Goal: Information Seeking & Learning: Learn about a topic

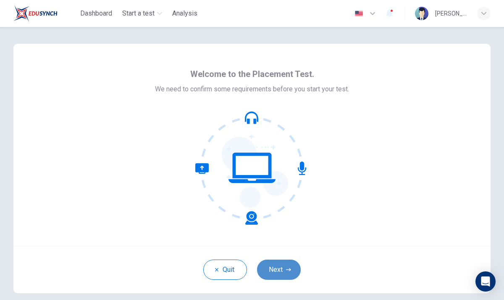
click at [276, 266] on button "Next" at bounding box center [279, 269] width 44 height 20
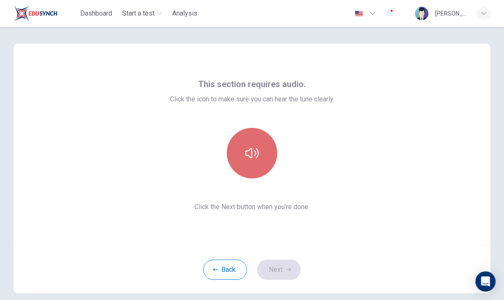
click at [259, 153] on button "button" at bounding box center [252, 153] width 50 height 50
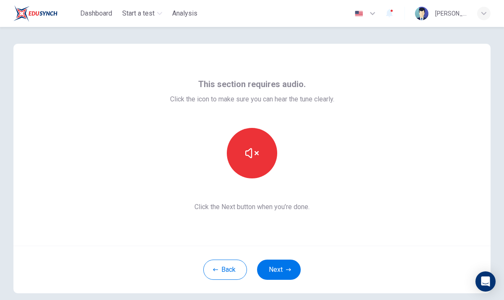
click at [332, 101] on span "Click the icon to make sure you can hear the tune clearly." at bounding box center [252, 99] width 164 height 10
click at [325, 158] on div at bounding box center [252, 153] width 164 height 50
click at [287, 269] on icon "button" at bounding box center [288, 269] width 5 height 3
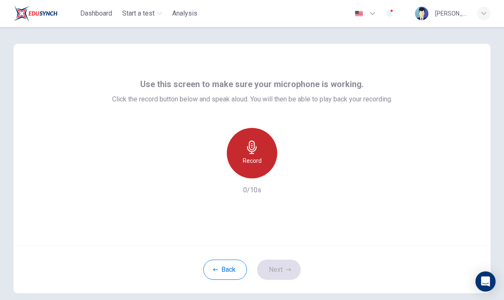
click at [263, 155] on div "Record" at bounding box center [252, 153] width 50 height 50
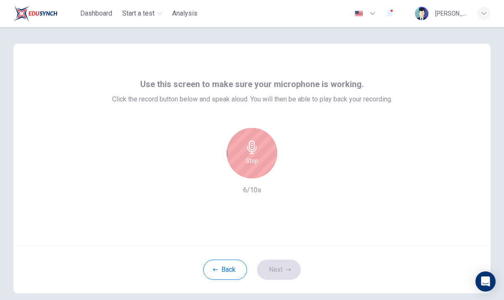
click at [257, 151] on icon "button" at bounding box center [251, 146] width 13 height 13
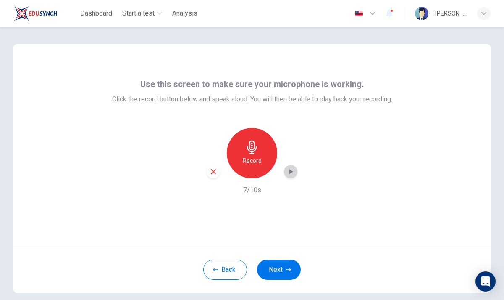
click at [292, 169] on icon "button" at bounding box center [290, 171] width 8 height 8
click at [291, 169] on icon "button" at bounding box center [290, 171] width 8 height 8
click at [284, 268] on button "Next" at bounding box center [279, 269] width 44 height 20
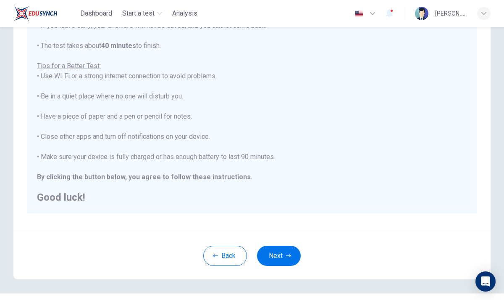
scroll to position [123, 0]
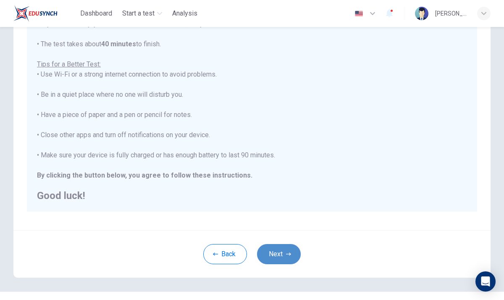
click at [290, 252] on icon "button" at bounding box center [288, 253] width 5 height 5
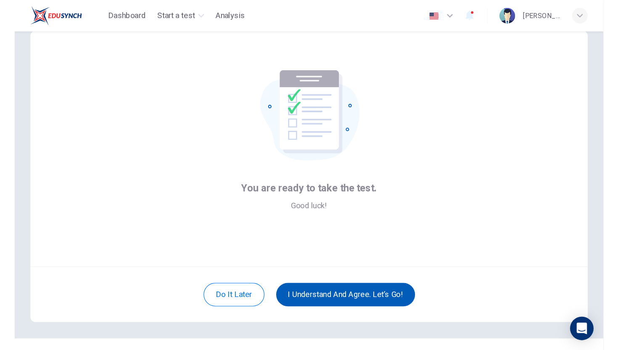
scroll to position [18, 0]
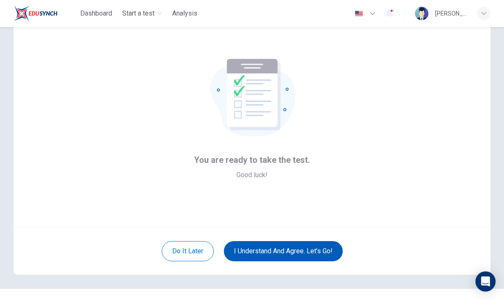
click at [295, 248] on button "I understand and agree. Let’s go!" at bounding box center [283, 251] width 119 height 20
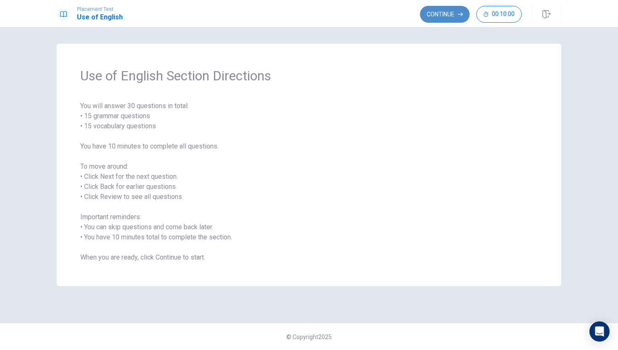
click at [437, 11] on button "Continue" at bounding box center [445, 14] width 50 height 17
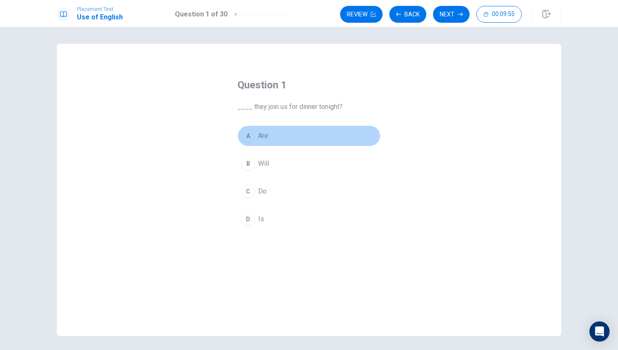
click at [248, 134] on div "A" at bounding box center [247, 135] width 13 height 13
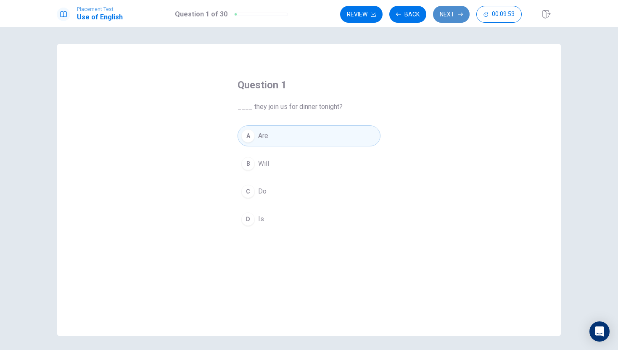
click at [447, 18] on button "Next" at bounding box center [451, 14] width 37 height 17
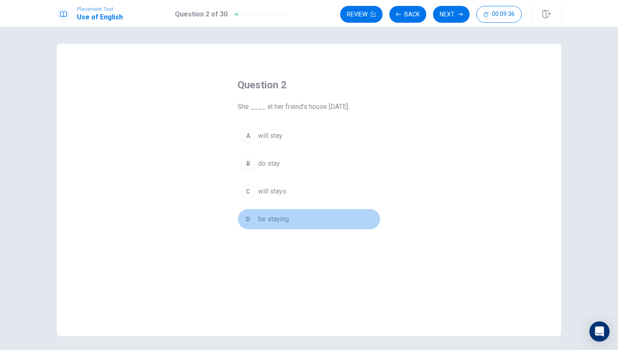
click at [247, 216] on div "D" at bounding box center [247, 218] width 13 height 13
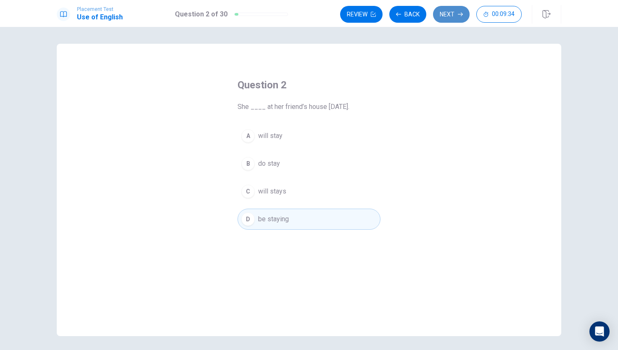
click at [457, 13] on icon "button" at bounding box center [459, 14] width 5 height 5
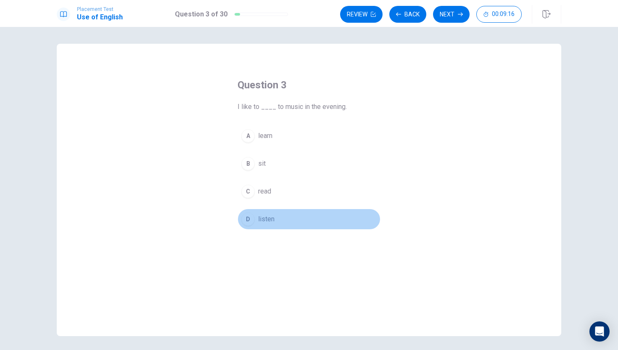
click at [251, 216] on div "D" at bounding box center [247, 218] width 13 height 13
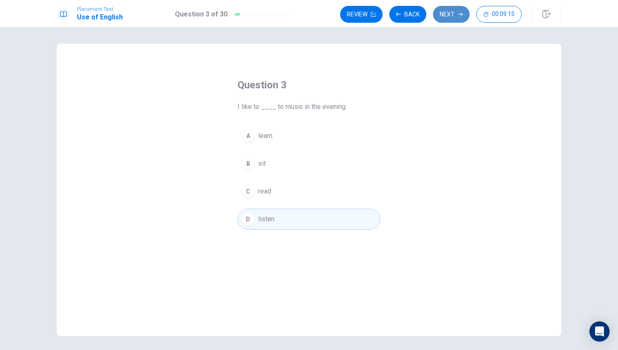
click at [450, 10] on button "Next" at bounding box center [451, 14] width 37 height 17
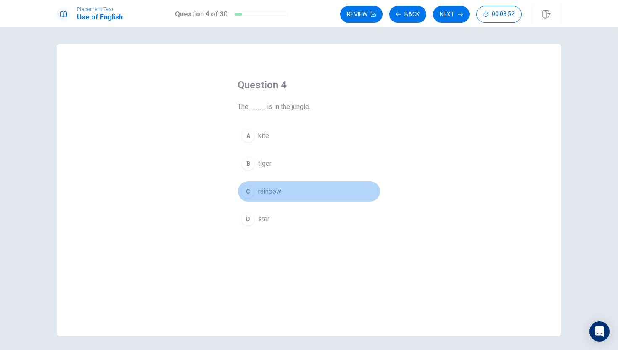
click at [285, 186] on button "C rainbow" at bounding box center [308, 191] width 143 height 21
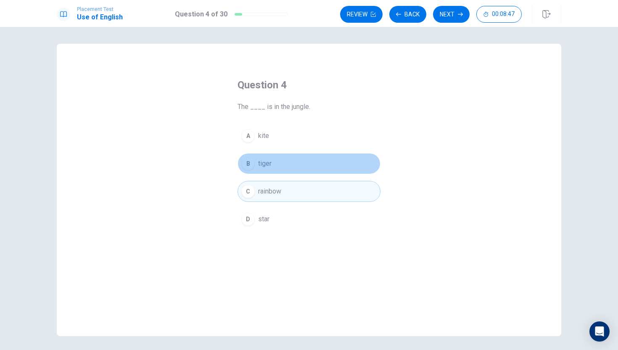
click at [373, 166] on button "B tiger" at bounding box center [308, 163] width 143 height 21
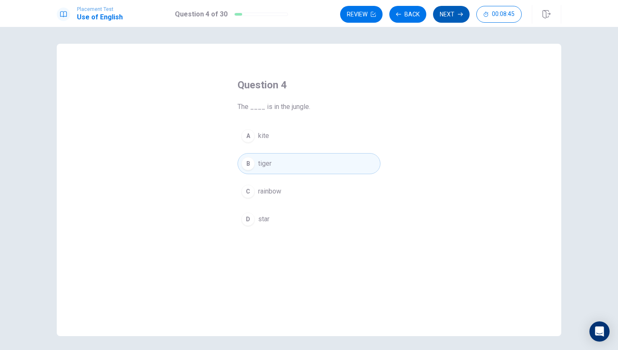
click at [452, 10] on button "Next" at bounding box center [451, 14] width 37 height 17
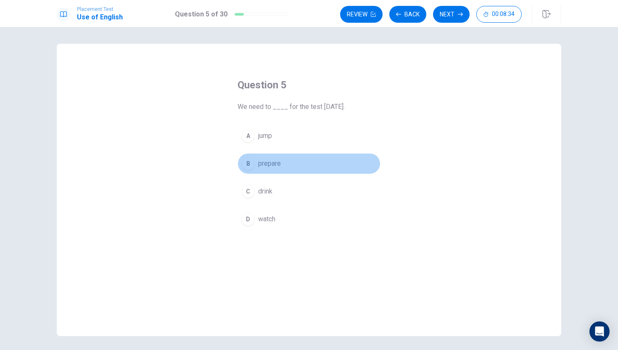
click at [275, 160] on span "prepare" at bounding box center [269, 163] width 23 height 10
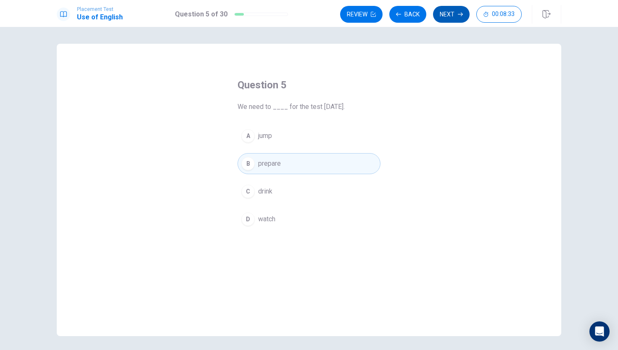
click at [447, 13] on button "Next" at bounding box center [451, 14] width 37 height 17
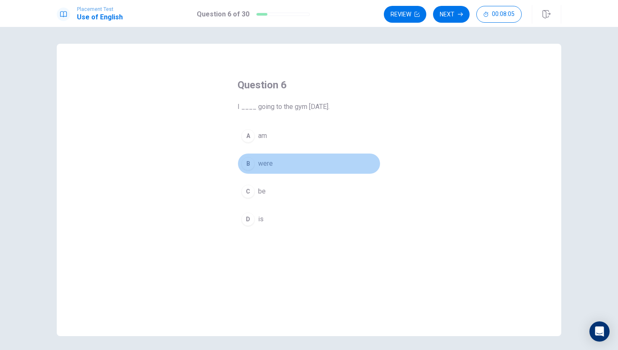
click at [279, 160] on button "B were" at bounding box center [308, 163] width 143 height 21
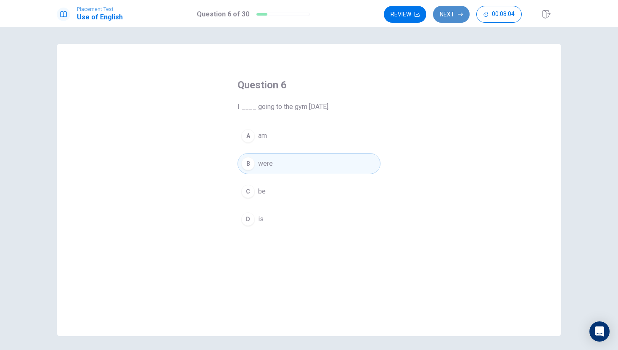
click at [447, 14] on button "Next" at bounding box center [451, 14] width 37 height 17
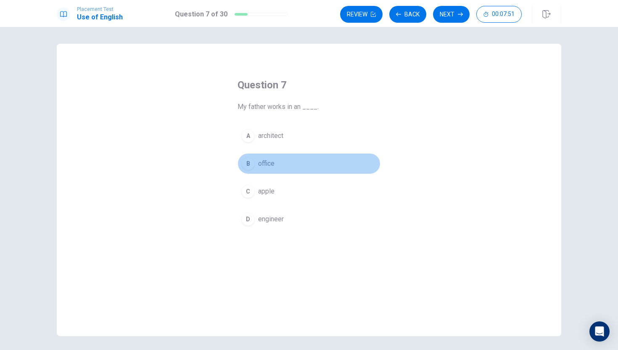
click at [276, 160] on button "B office" at bounding box center [308, 163] width 143 height 21
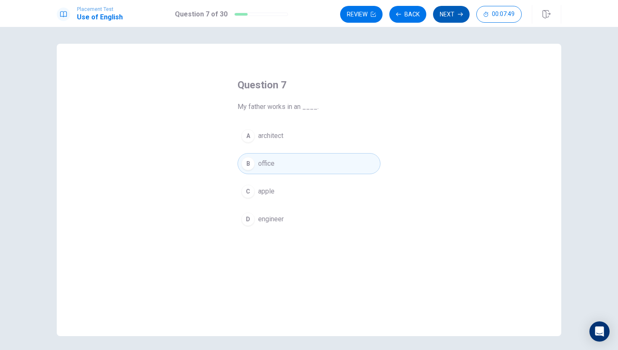
click at [457, 16] on button "Next" at bounding box center [451, 14] width 37 height 17
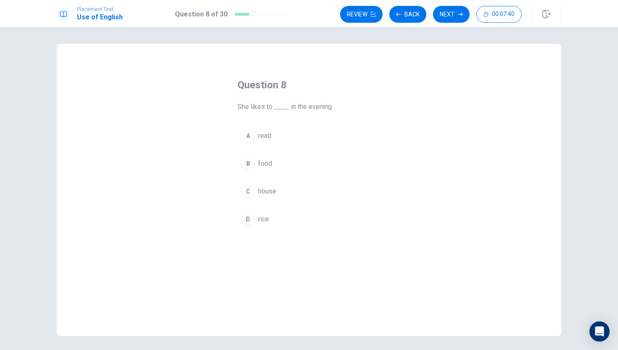
click at [272, 131] on button "A read" at bounding box center [308, 135] width 143 height 21
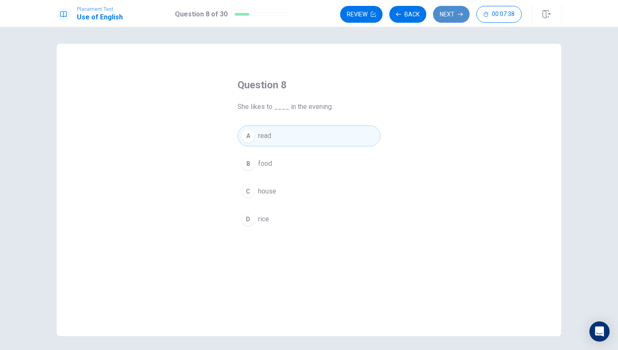
click at [446, 18] on button "Next" at bounding box center [451, 14] width 37 height 17
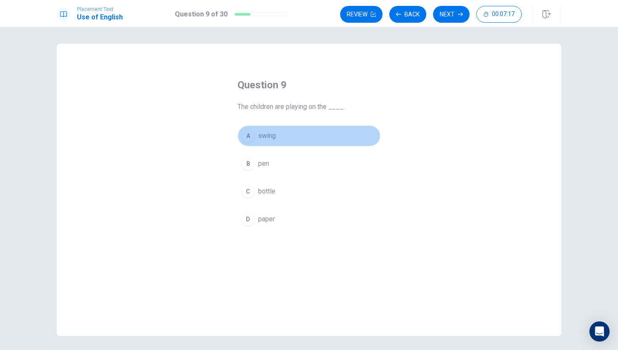
click at [341, 138] on button "A swing" at bounding box center [308, 135] width 143 height 21
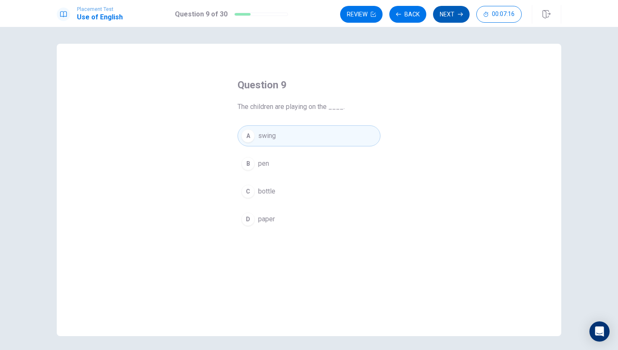
click at [457, 16] on button "Next" at bounding box center [451, 14] width 37 height 17
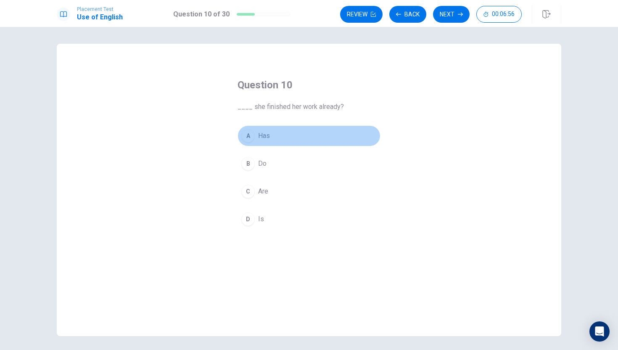
click at [321, 132] on button "A Has" at bounding box center [308, 135] width 143 height 21
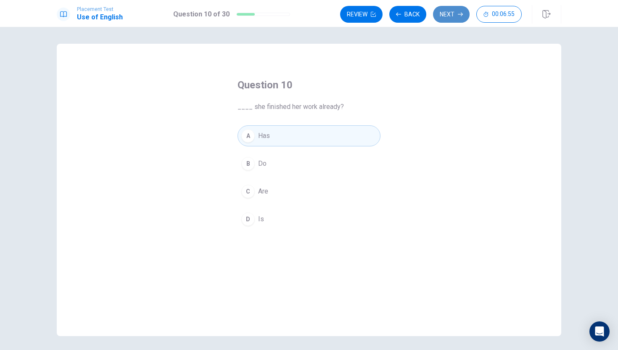
click at [453, 11] on button "Next" at bounding box center [451, 14] width 37 height 17
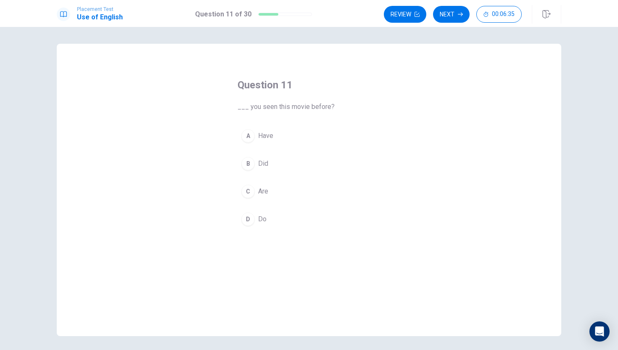
click at [315, 165] on button "B Did" at bounding box center [308, 163] width 143 height 21
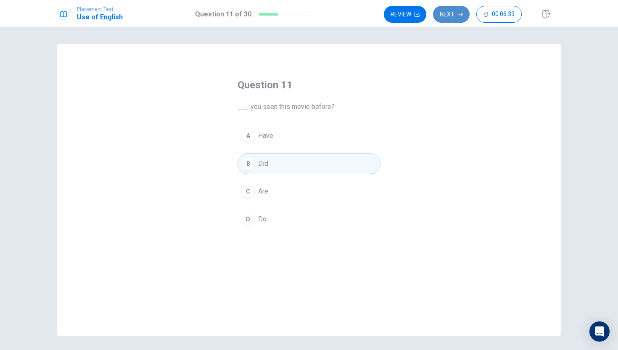
click at [454, 11] on button "Next" at bounding box center [451, 14] width 37 height 17
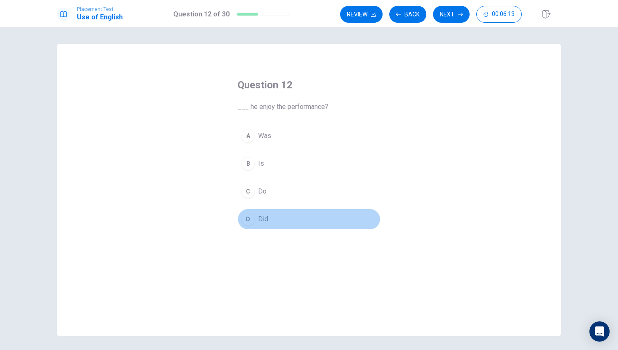
click at [312, 222] on button "D Did" at bounding box center [308, 218] width 143 height 21
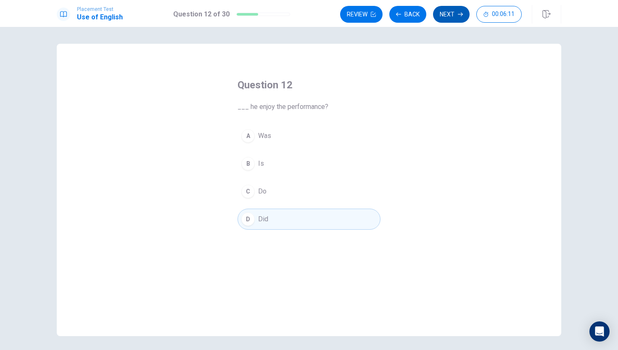
click at [451, 12] on button "Next" at bounding box center [451, 14] width 37 height 17
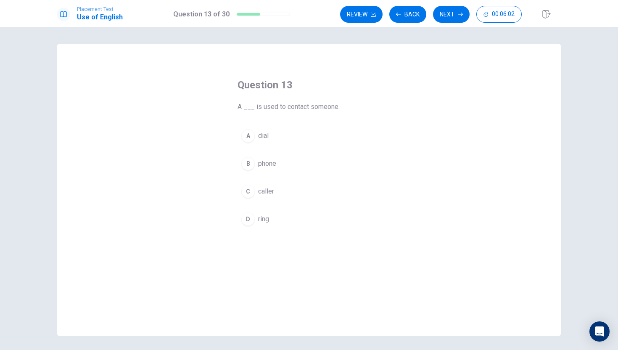
click at [307, 165] on button "B phone" at bounding box center [308, 163] width 143 height 21
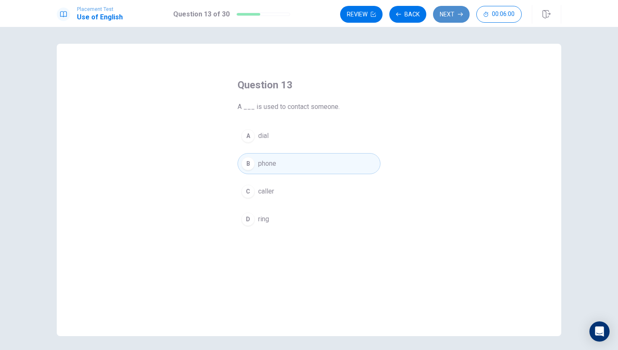
click at [456, 11] on button "Next" at bounding box center [451, 14] width 37 height 17
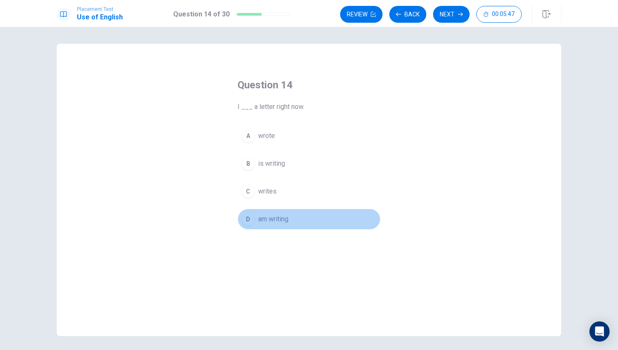
click at [302, 223] on button "D am writing" at bounding box center [308, 218] width 143 height 21
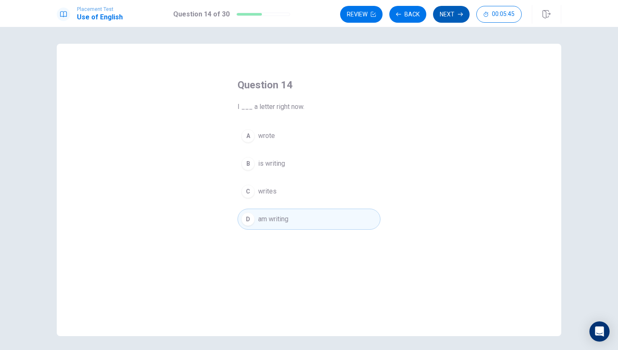
click at [447, 11] on button "Next" at bounding box center [451, 14] width 37 height 17
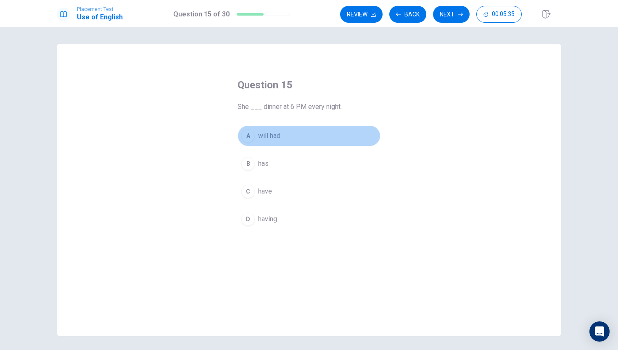
click at [331, 129] on button "A will had" at bounding box center [308, 135] width 143 height 21
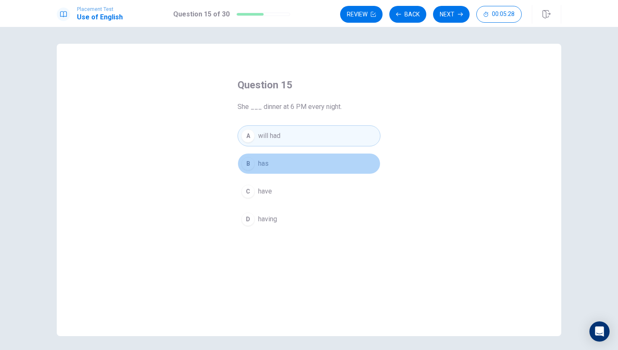
click at [336, 165] on button "B has" at bounding box center [308, 163] width 143 height 21
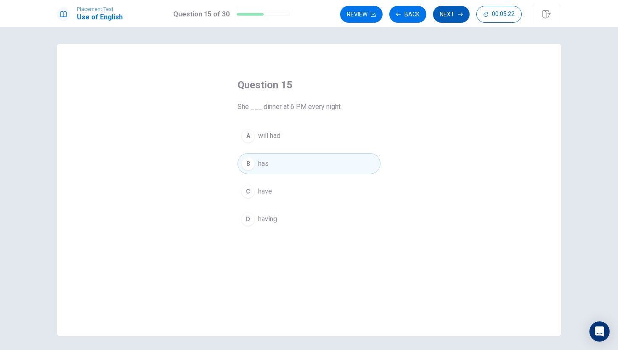
click at [453, 9] on button "Next" at bounding box center [451, 14] width 37 height 17
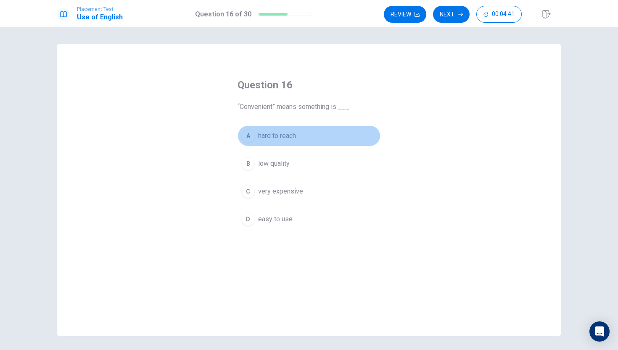
click at [325, 125] on button "A hard to reach" at bounding box center [308, 135] width 143 height 21
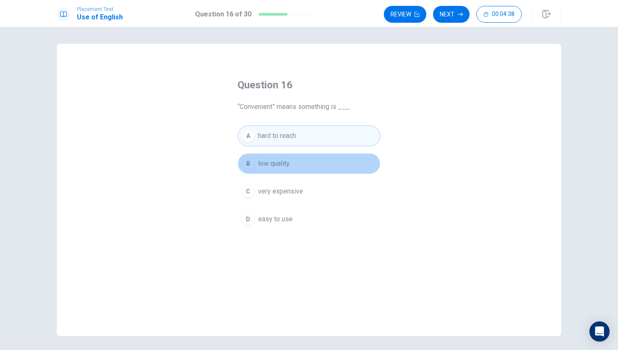
click at [374, 156] on button "B low quality" at bounding box center [308, 163] width 143 height 21
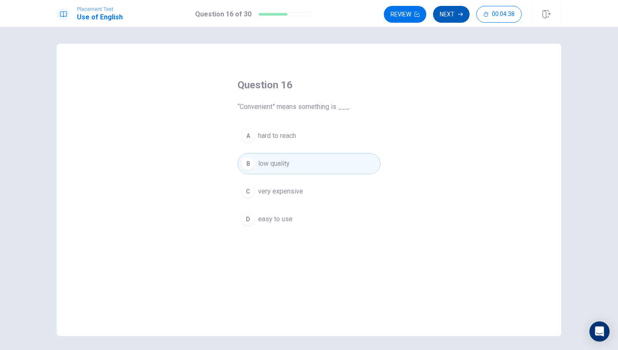
click at [458, 12] on icon "button" at bounding box center [459, 14] width 5 height 5
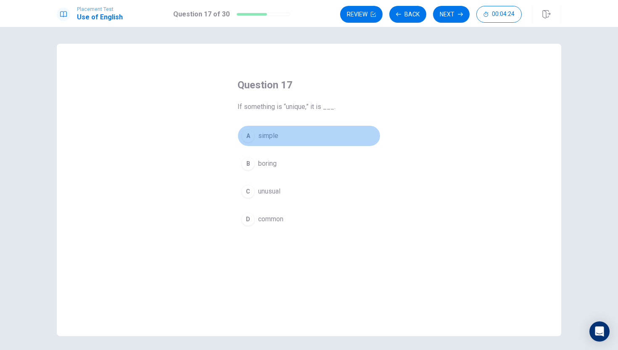
click at [304, 136] on button "A simple" at bounding box center [308, 135] width 143 height 21
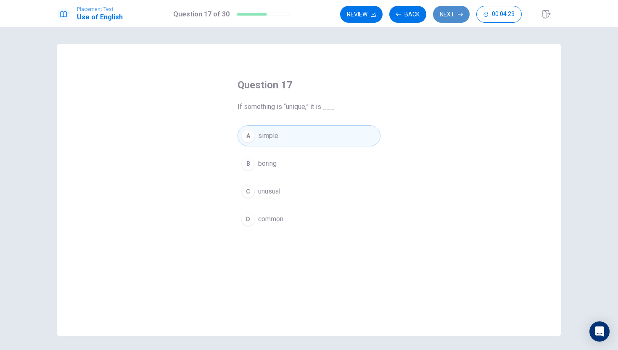
click at [450, 6] on button "Next" at bounding box center [451, 14] width 37 height 17
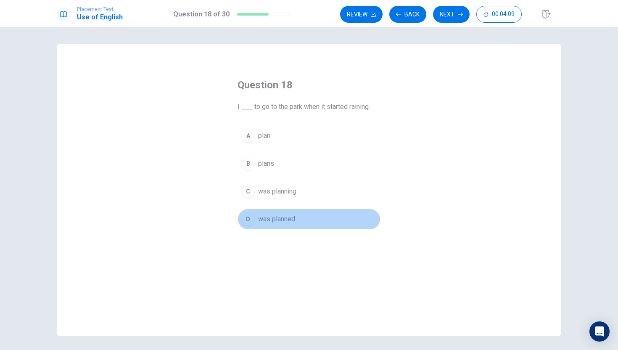
click at [318, 219] on button "D was planned" at bounding box center [308, 218] width 143 height 21
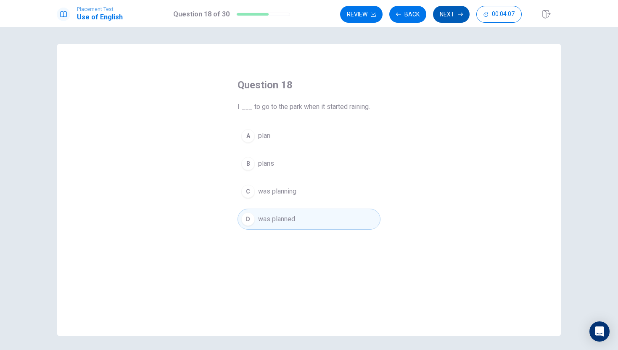
click at [451, 19] on button "Next" at bounding box center [451, 14] width 37 height 17
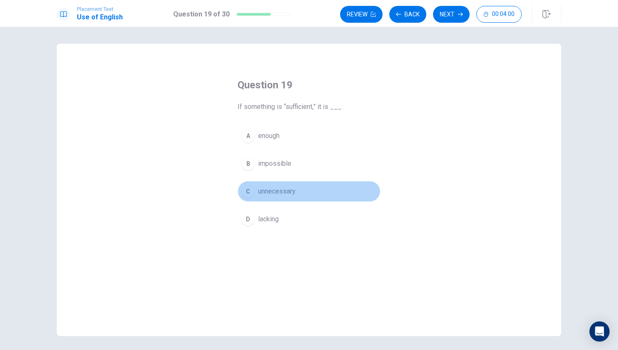
click at [372, 193] on button "C unnecessary" at bounding box center [308, 191] width 143 height 21
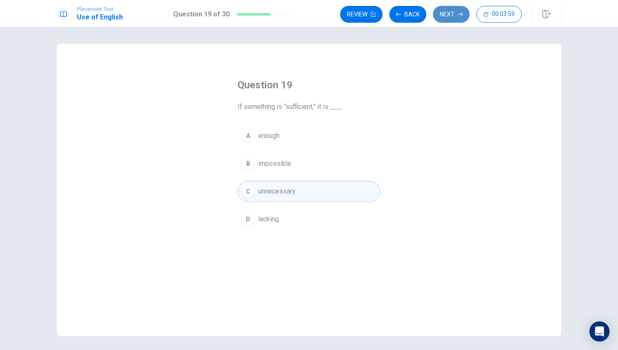
click at [461, 10] on button "Next" at bounding box center [451, 14] width 37 height 17
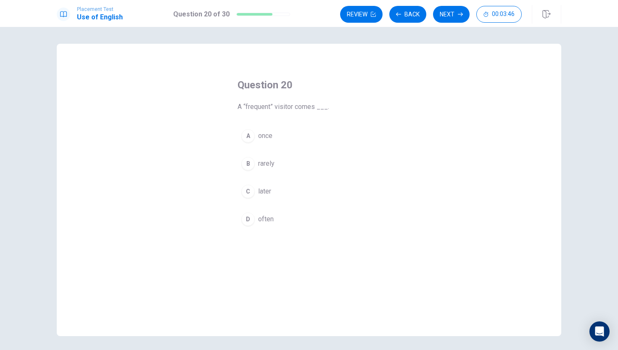
click at [289, 231] on div "Question 20 A “frequent” visitor comes ___. A once B rarely C later D often" at bounding box center [309, 154] width 176 height 178
click at [310, 228] on button "D often" at bounding box center [308, 218] width 143 height 21
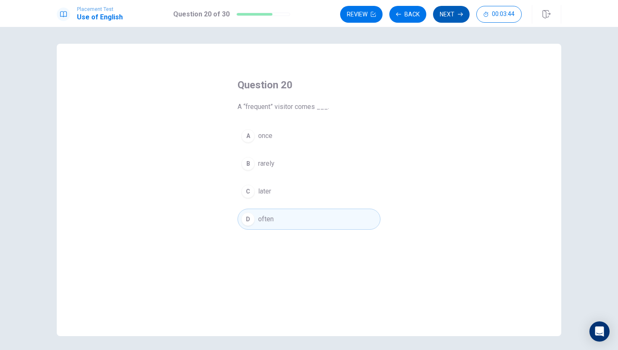
click at [448, 16] on button "Next" at bounding box center [451, 14] width 37 height 17
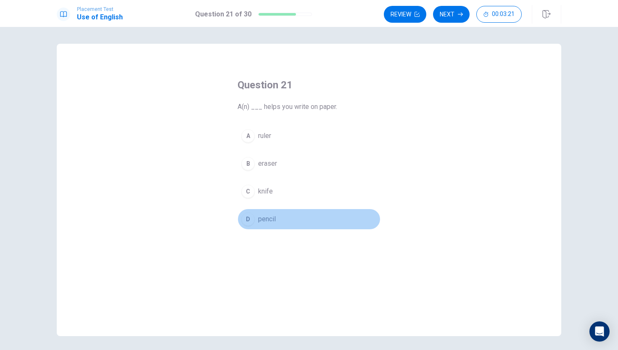
click at [302, 218] on button "D pencil" at bounding box center [308, 218] width 143 height 21
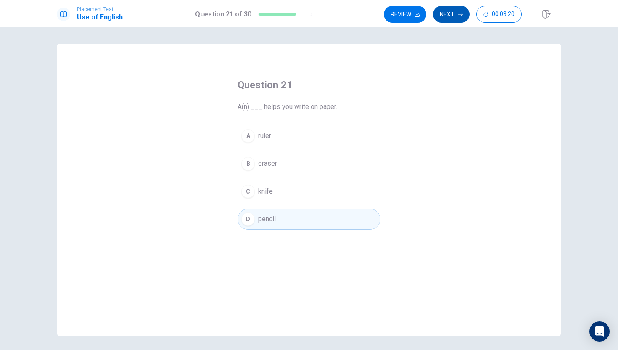
click at [446, 11] on button "Next" at bounding box center [451, 14] width 37 height 17
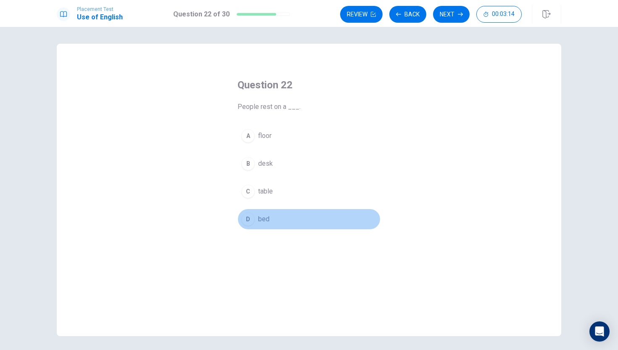
click at [313, 214] on button "D bed" at bounding box center [308, 218] width 143 height 21
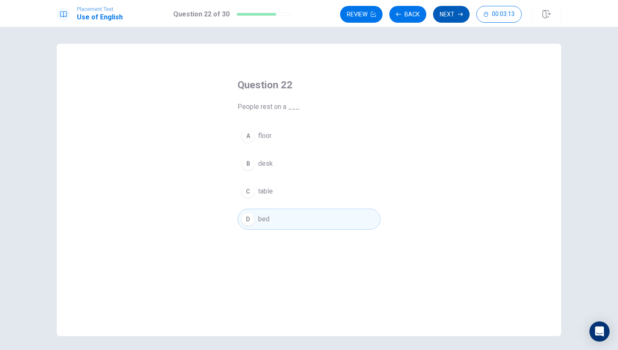
click at [453, 12] on button "Next" at bounding box center [451, 14] width 37 height 17
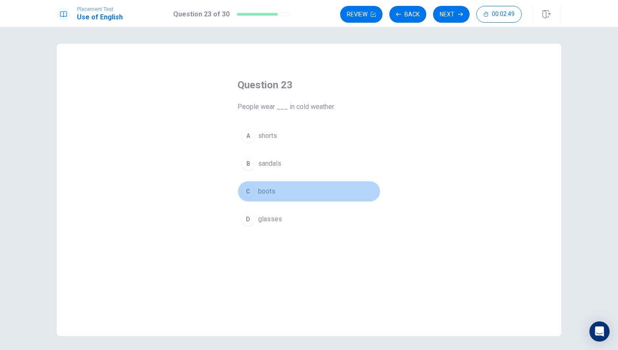
click at [297, 192] on button "C boots" at bounding box center [308, 191] width 143 height 21
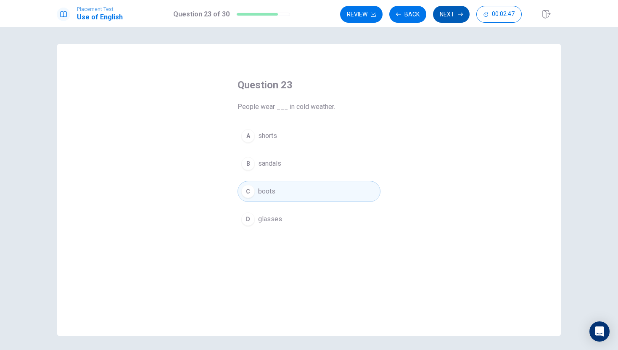
click at [449, 8] on button "Next" at bounding box center [451, 14] width 37 height 17
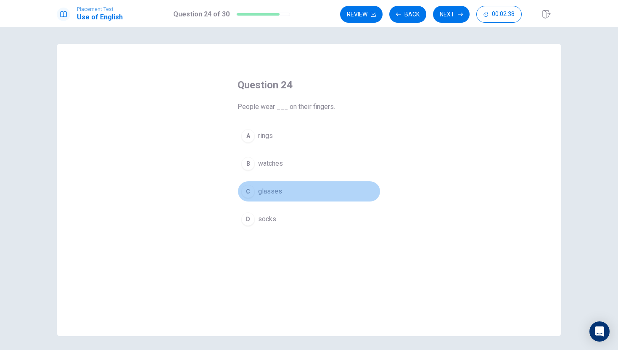
drag, startPoint x: 292, startPoint y: 193, endPoint x: 330, endPoint y: 131, distance: 72.8
click at [293, 191] on button "C glasses" at bounding box center [308, 191] width 143 height 21
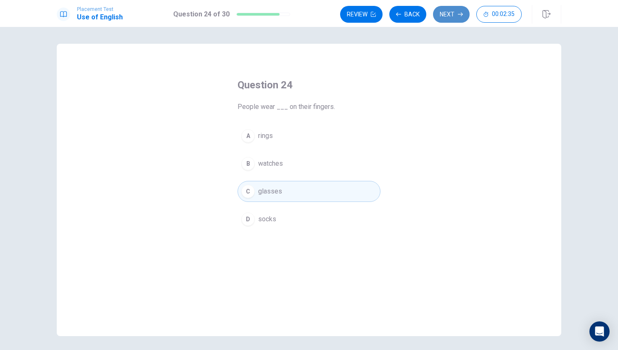
click at [447, 12] on button "Next" at bounding box center [451, 14] width 37 height 17
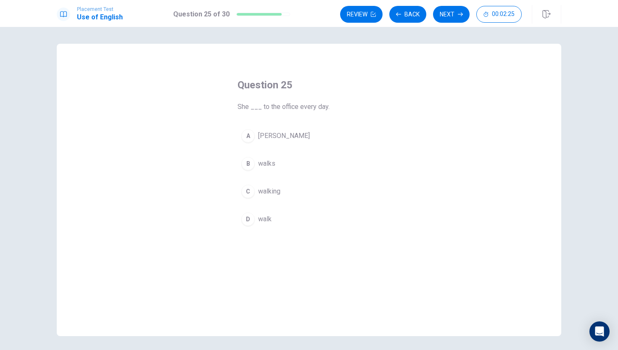
click at [294, 216] on button "D walk" at bounding box center [308, 218] width 143 height 21
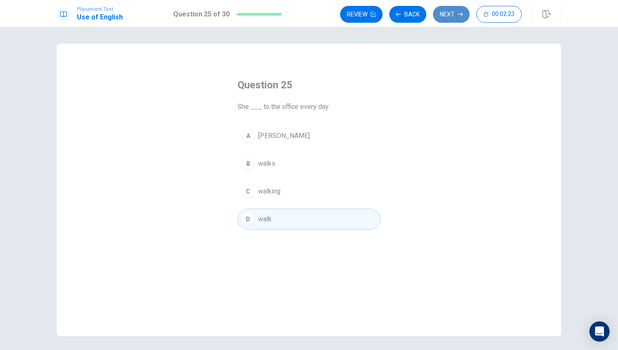
click at [453, 11] on button "Next" at bounding box center [451, 14] width 37 height 17
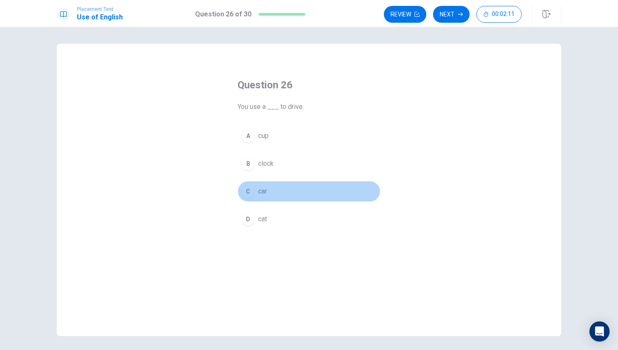
click at [286, 190] on button "C car" at bounding box center [308, 191] width 143 height 21
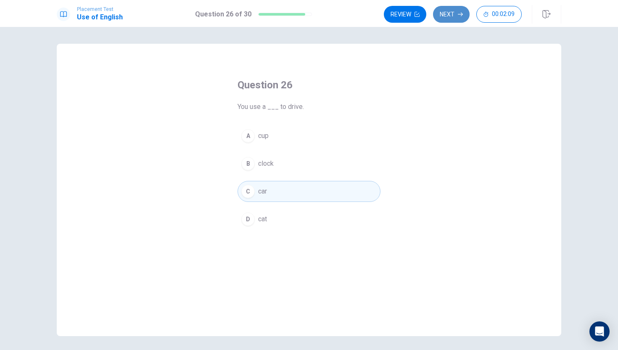
click at [447, 16] on button "Next" at bounding box center [451, 14] width 37 height 17
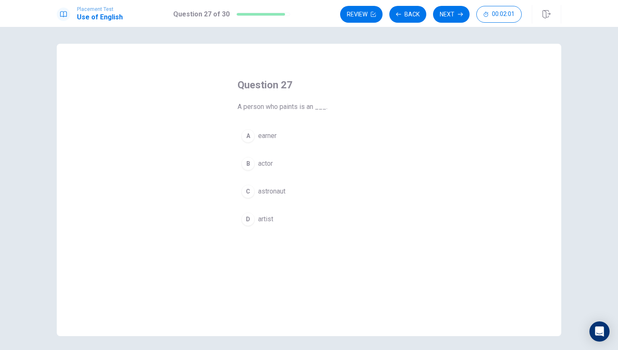
click at [282, 225] on button "D artist" at bounding box center [308, 218] width 143 height 21
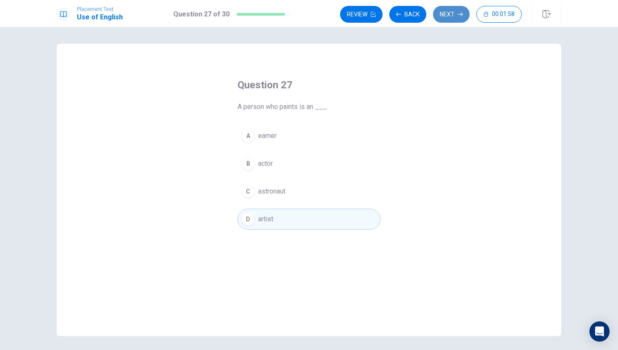
click at [447, 15] on button "Next" at bounding box center [451, 14] width 37 height 17
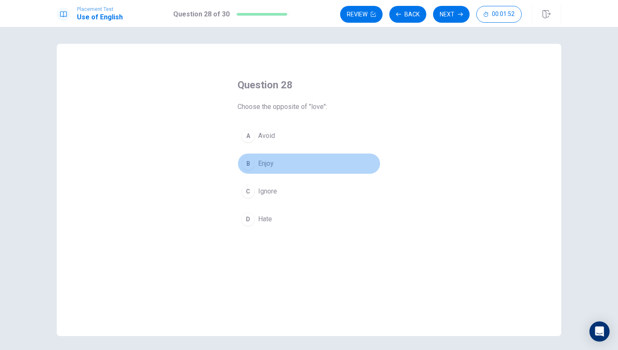
click at [347, 159] on button "B Enjoy" at bounding box center [308, 163] width 143 height 21
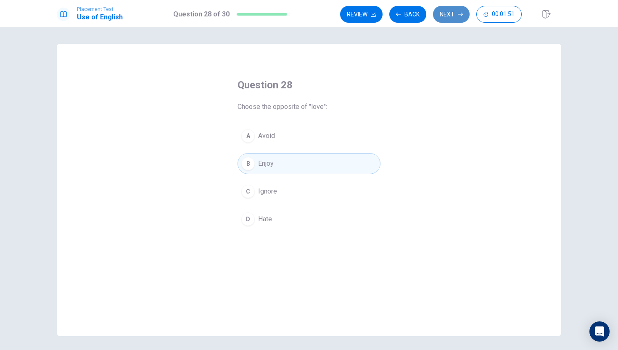
click at [447, 17] on button "Next" at bounding box center [451, 14] width 37 height 17
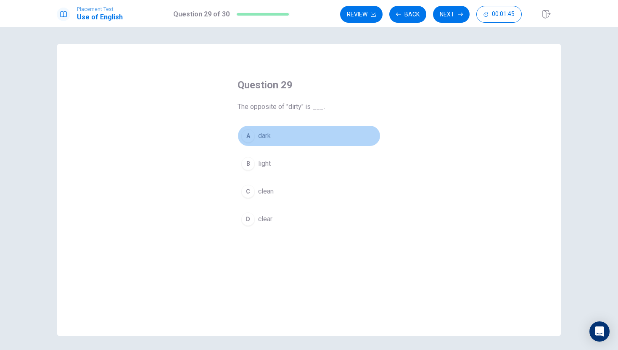
click at [342, 136] on button "A dark" at bounding box center [308, 135] width 143 height 21
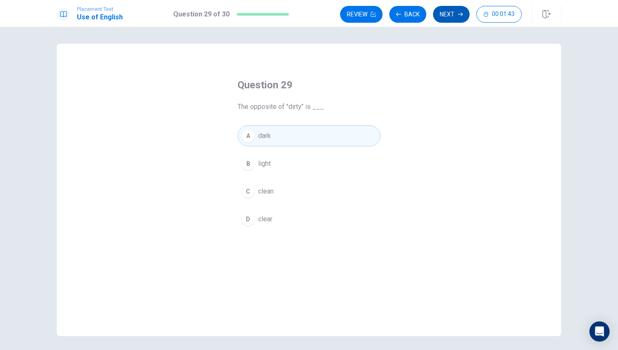
click at [452, 11] on button "Next" at bounding box center [451, 14] width 37 height 17
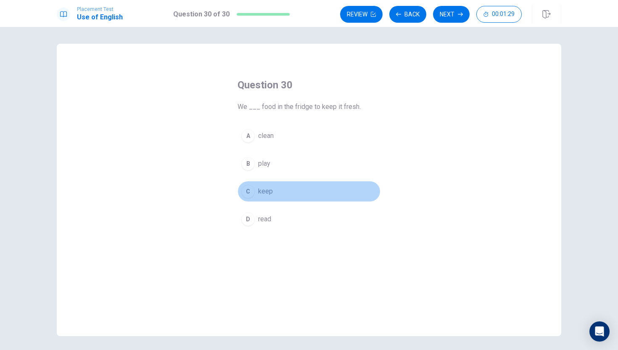
click at [374, 191] on button "C keep" at bounding box center [308, 191] width 143 height 21
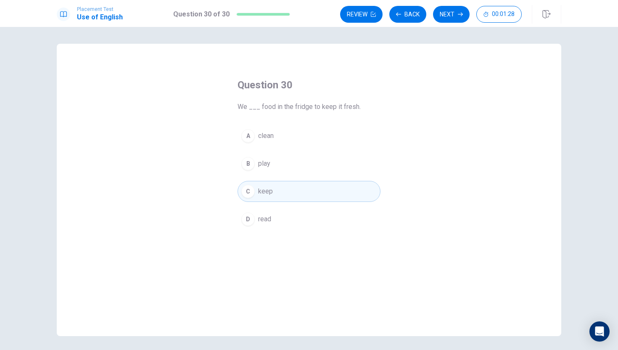
click at [381, 155] on div "Question 30 We ___ food in the fridge to keep it fresh. A clean B play C keep D…" at bounding box center [309, 154] width 176 height 178
click at [381, 150] on div "Question 30 We ___ food in the fridge to keep it fresh. A clean B play C keep D…" at bounding box center [309, 154] width 176 height 178
click at [381, 147] on div "Question 30 We ___ food in the fridge to keep it fresh. A clean B play C keep D…" at bounding box center [309, 154] width 176 height 178
click at [374, 139] on button "A clean" at bounding box center [308, 135] width 143 height 21
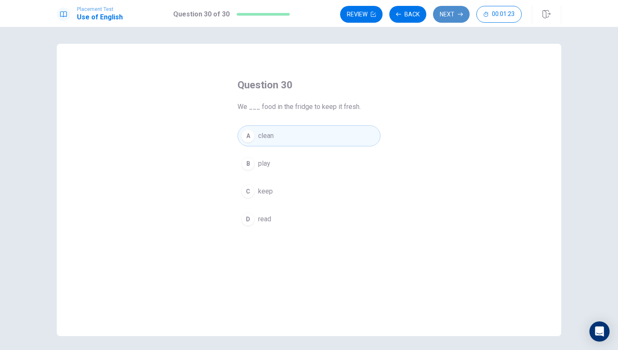
click at [460, 16] on icon "button" at bounding box center [459, 14] width 5 height 5
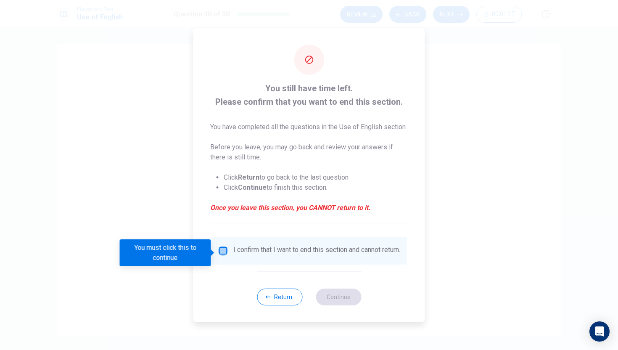
click at [225, 251] on input "You must click this to continue" at bounding box center [223, 250] width 10 height 10
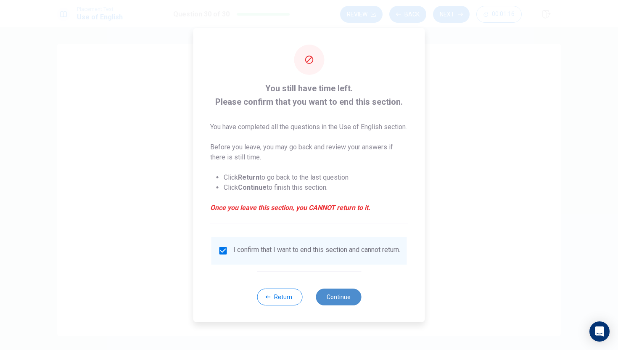
click at [338, 299] on button "Continue" at bounding box center [337, 296] width 45 height 17
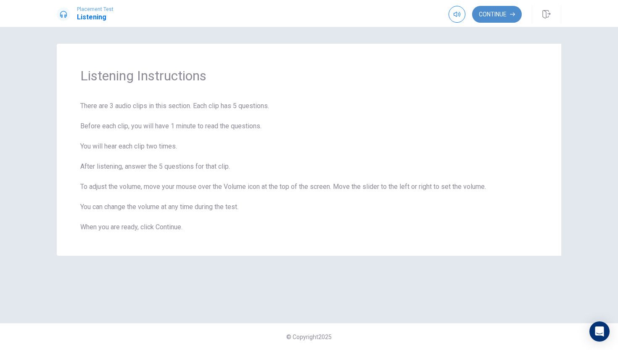
click at [504, 14] on button "Continue" at bounding box center [497, 14] width 50 height 17
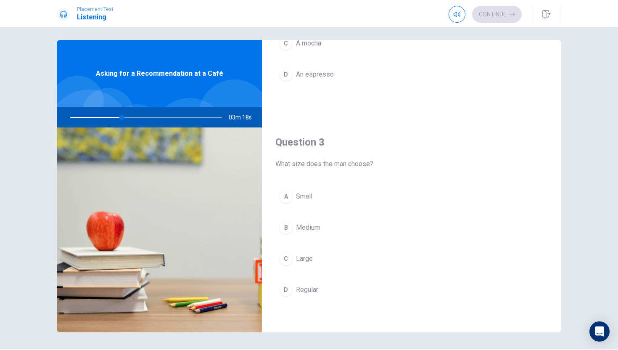
scroll to position [392, 0]
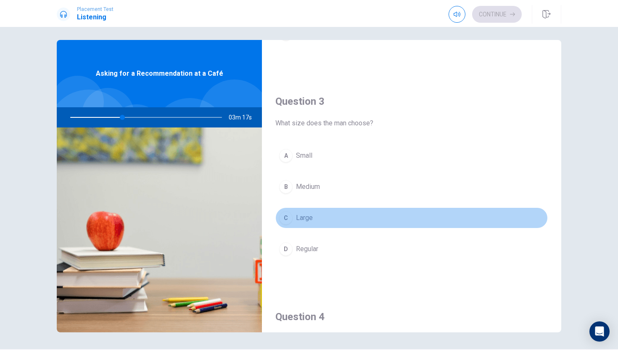
click at [326, 219] on button "C Large" at bounding box center [411, 217] width 272 height 21
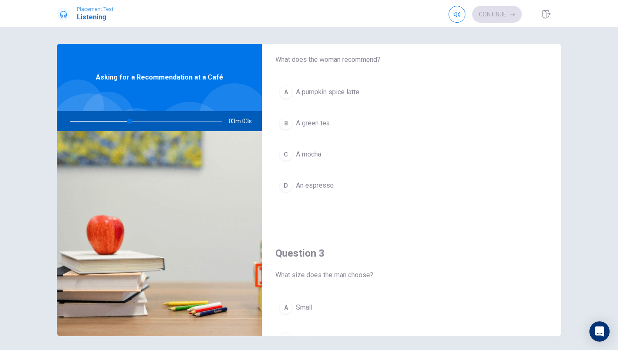
scroll to position [0, 0]
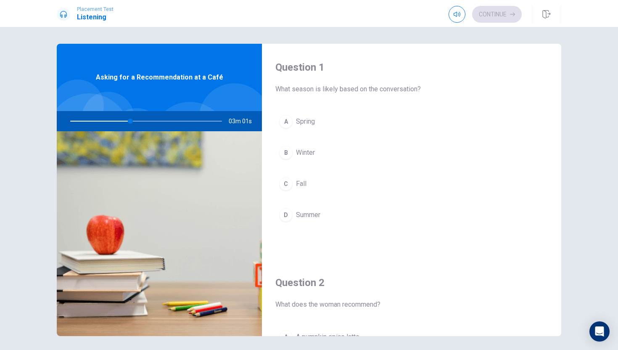
click at [342, 120] on button "A Spring" at bounding box center [411, 121] width 272 height 21
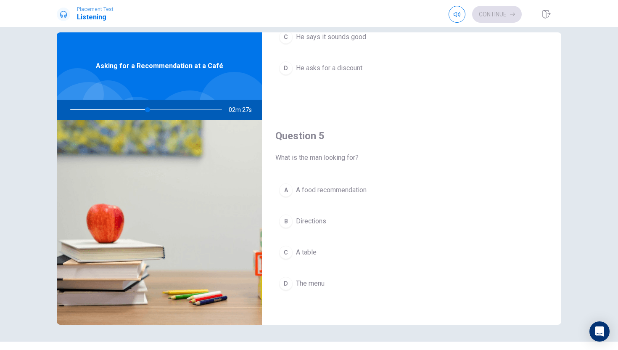
scroll to position [783, 0]
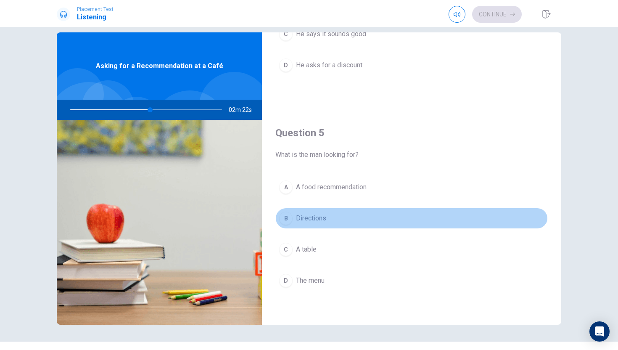
click at [360, 225] on button "B Directions" at bounding box center [411, 218] width 272 height 21
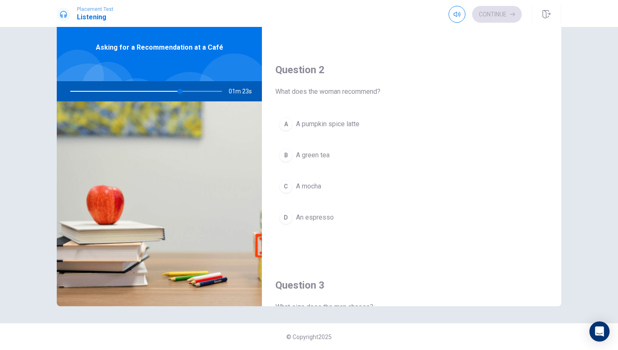
scroll to position [184, 0]
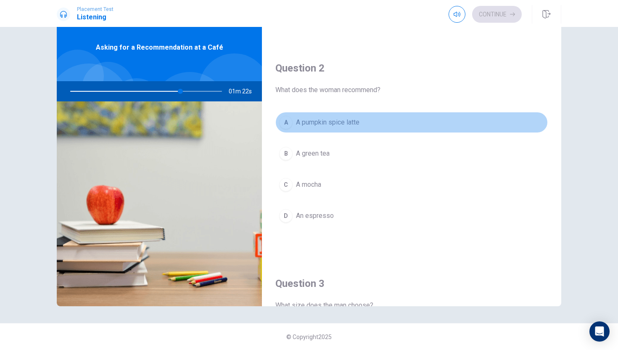
click at [386, 131] on button "A A pumpkin spice latte" at bounding box center [411, 122] width 272 height 21
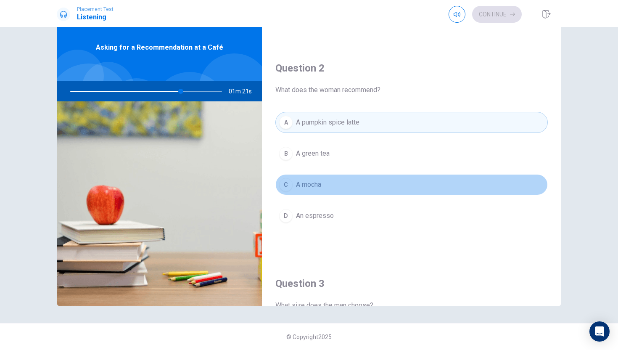
click at [383, 188] on button "C A mocha" at bounding box center [411, 184] width 272 height 21
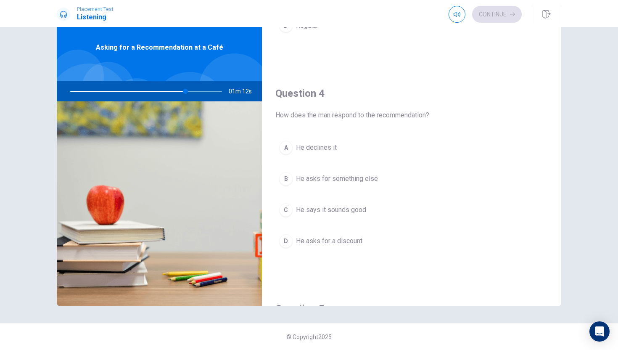
scroll to position [591, 0]
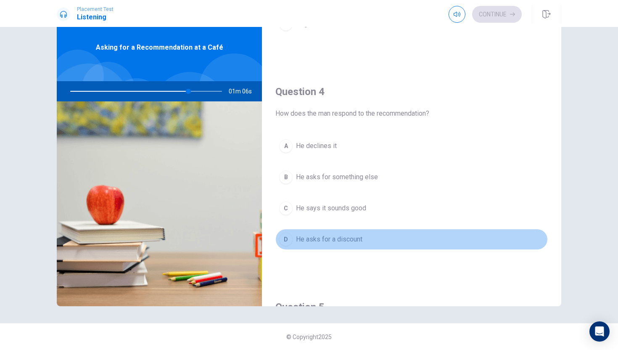
click at [393, 242] on button "D He asks for a discount" at bounding box center [411, 239] width 272 height 21
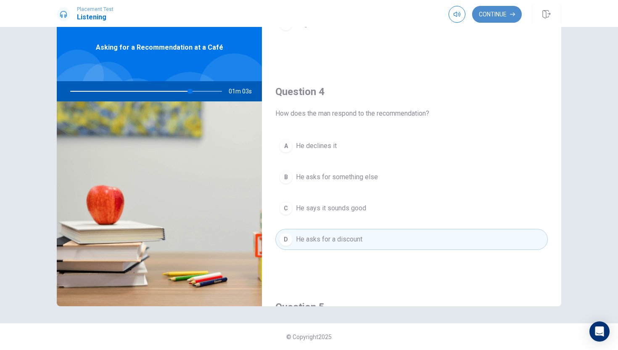
click at [499, 12] on button "Continue" at bounding box center [497, 14] width 50 height 17
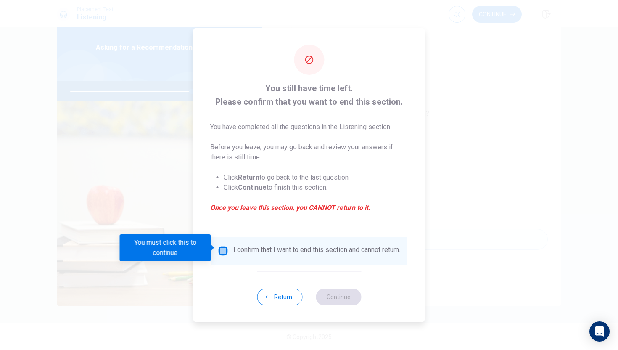
click at [221, 250] on input "You must click this to continue" at bounding box center [223, 250] width 10 height 10
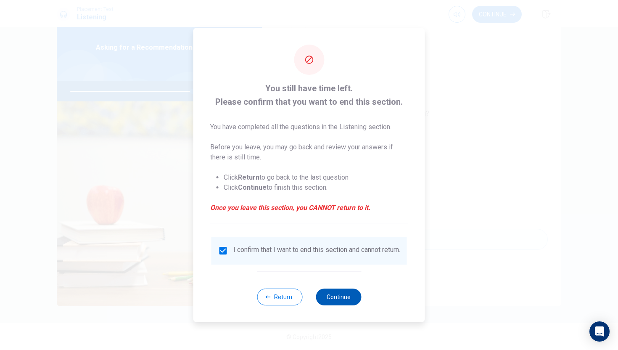
click at [336, 299] on button "Continue" at bounding box center [337, 296] width 45 height 17
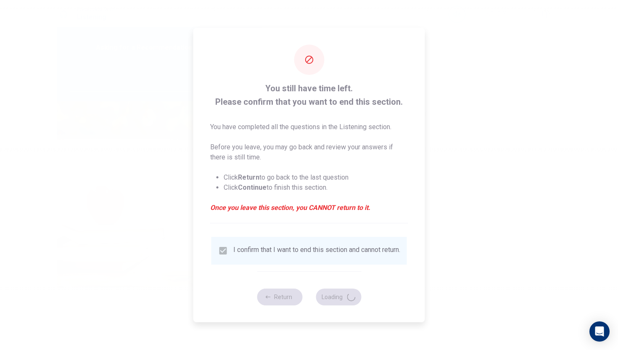
type input "81"
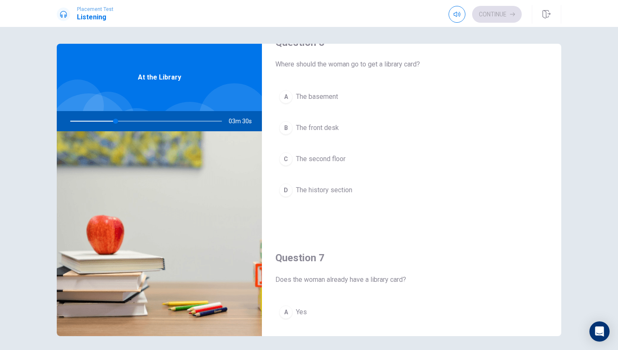
scroll to position [30, 0]
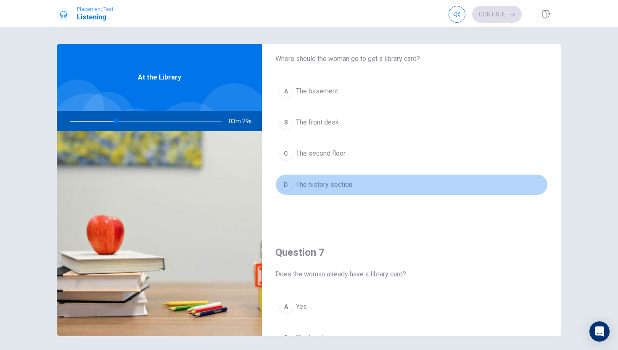
click at [405, 190] on button "D The history section" at bounding box center [411, 184] width 272 height 21
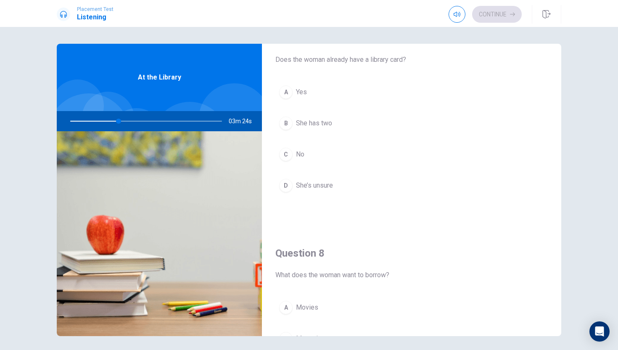
scroll to position [244, 0]
click at [370, 152] on button "C No" at bounding box center [411, 155] width 272 height 21
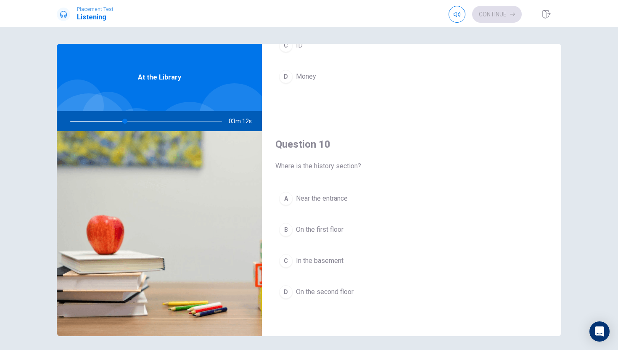
scroll to position [9, 0]
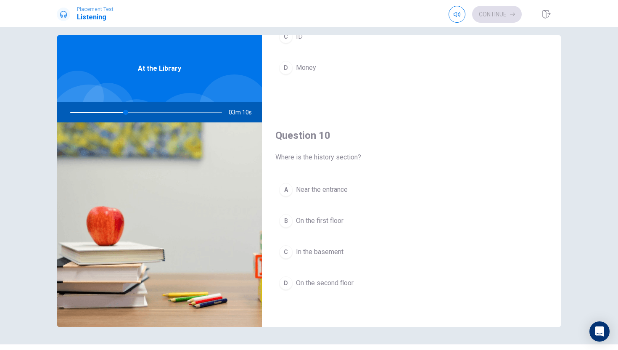
click at [355, 279] on button "D On the second floor" at bounding box center [411, 282] width 272 height 21
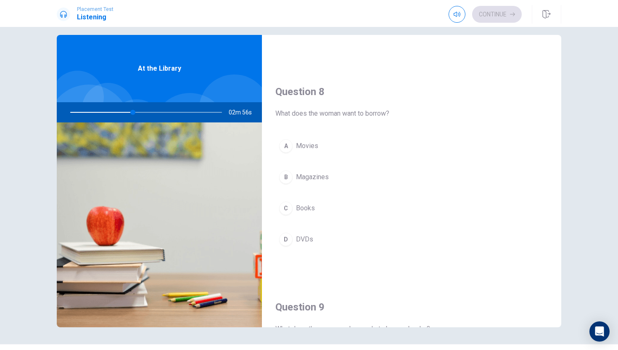
scroll to position [412, 0]
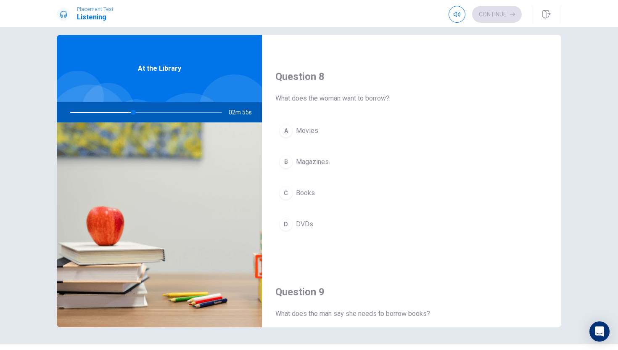
click at [398, 194] on button "C Books" at bounding box center [411, 192] width 272 height 21
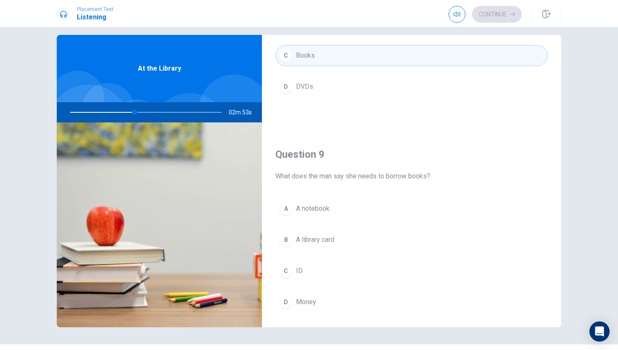
scroll to position [562, 0]
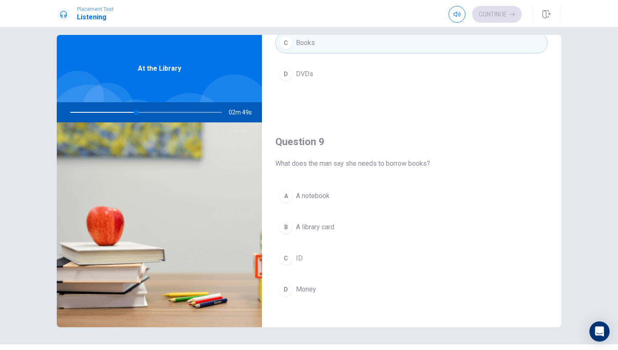
click at [365, 229] on button "B A library card" at bounding box center [411, 226] width 272 height 21
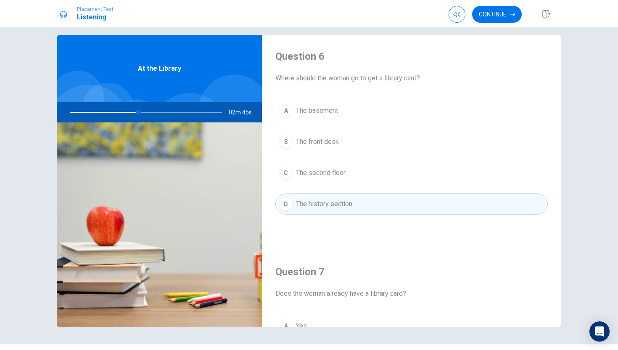
scroll to position [0, 0]
click at [499, 18] on button "Continue" at bounding box center [497, 14] width 50 height 17
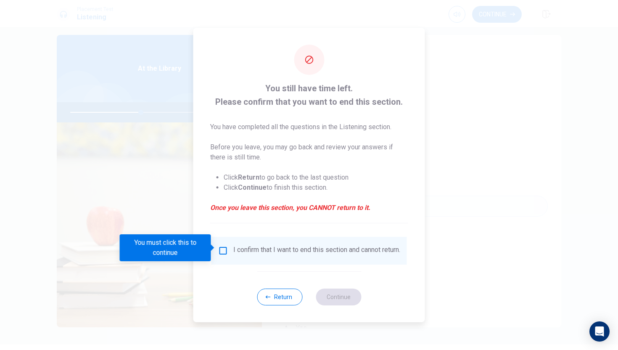
click at [221, 247] on input "You must click this to continue" at bounding box center [223, 250] width 10 height 10
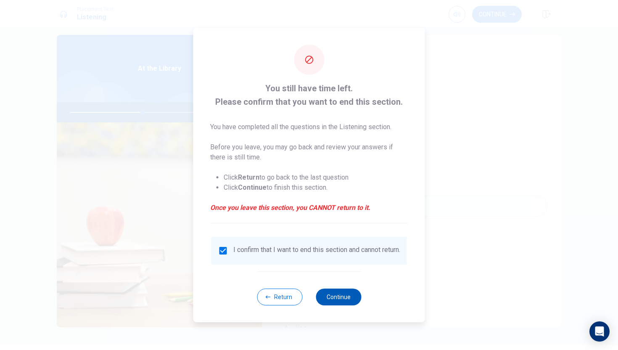
click at [347, 297] on button "Continue" at bounding box center [337, 296] width 45 height 17
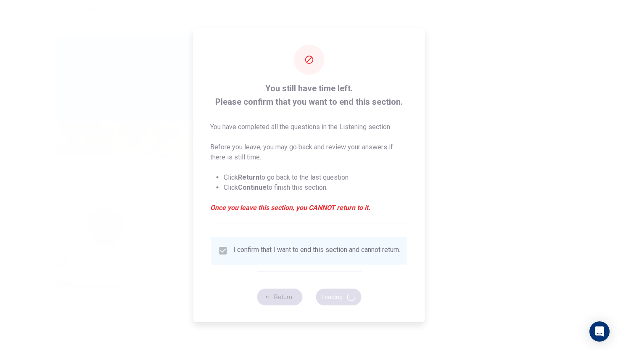
type input "48"
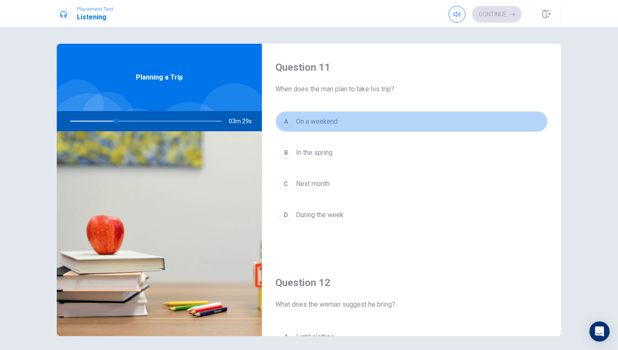
click at [385, 124] on button "A On a weekend" at bounding box center [411, 121] width 272 height 21
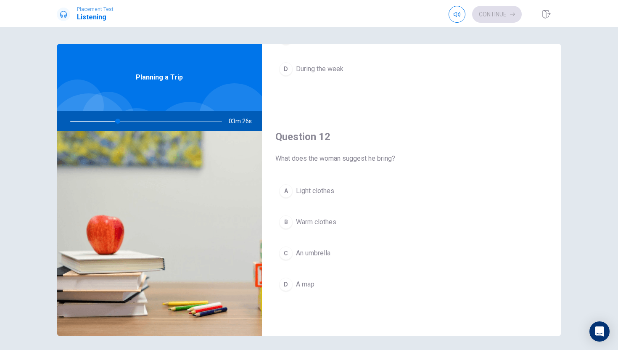
scroll to position [145, 0]
click at [365, 225] on button "B Warm clothes" at bounding box center [411, 222] width 272 height 21
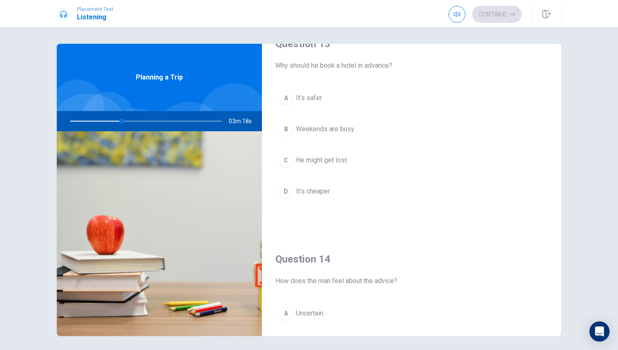
scroll to position [453, 0]
click at [365, 126] on button "B Weekends are busy" at bounding box center [411, 129] width 272 height 21
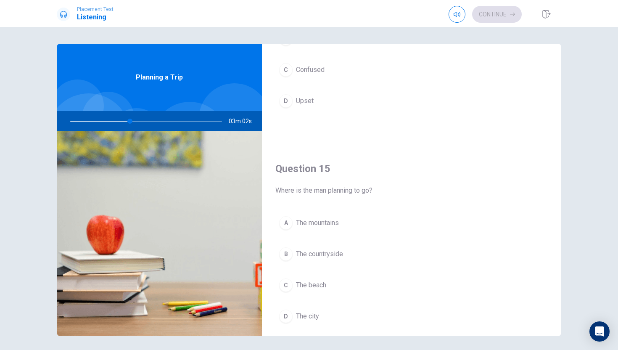
scroll to position [766, 0]
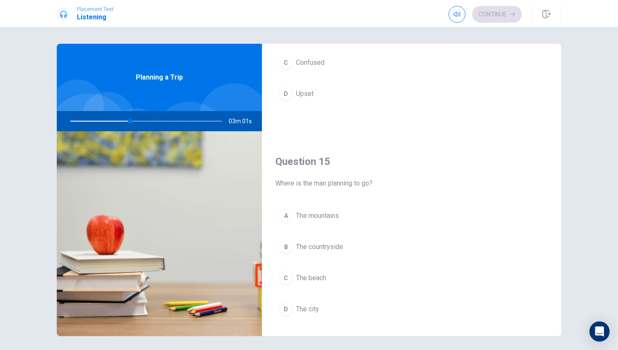
click at [356, 218] on button "A The mountains" at bounding box center [411, 215] width 272 height 21
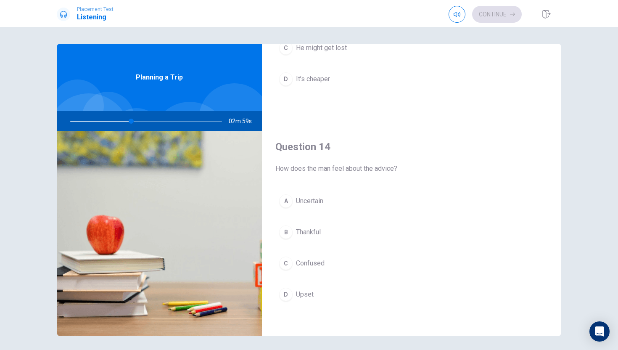
scroll to position [566, 0]
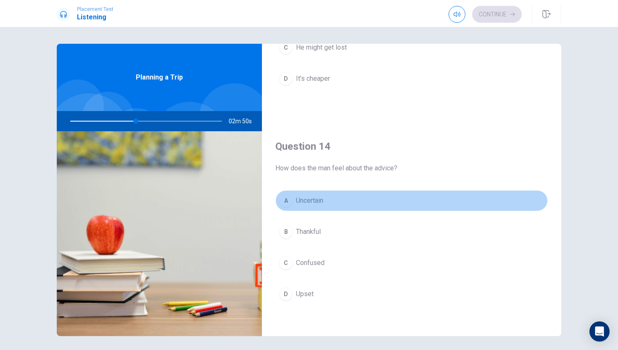
click at [353, 209] on button "A Uncertain" at bounding box center [411, 200] width 272 height 21
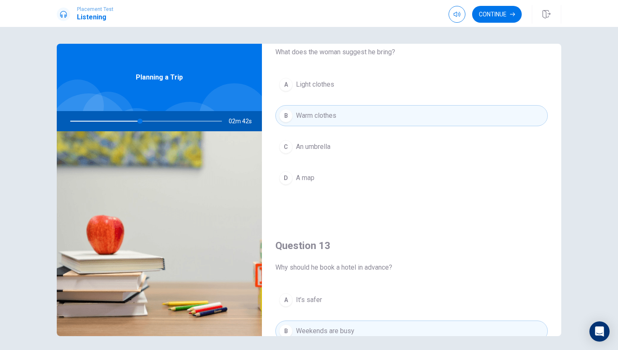
scroll to position [282, 0]
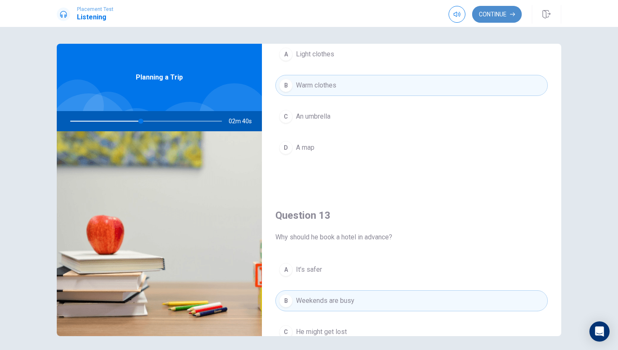
click at [498, 16] on button "Continue" at bounding box center [497, 14] width 50 height 17
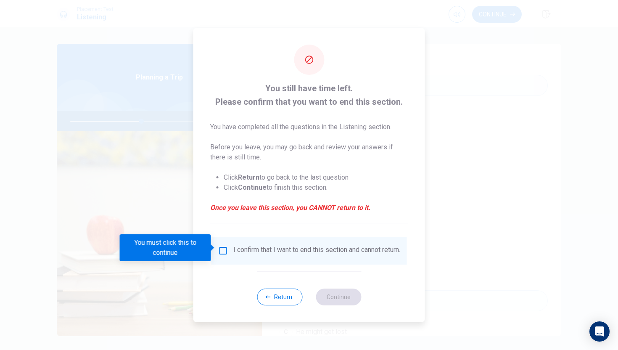
click at [218, 245] on input "You must click this to continue" at bounding box center [223, 250] width 10 height 10
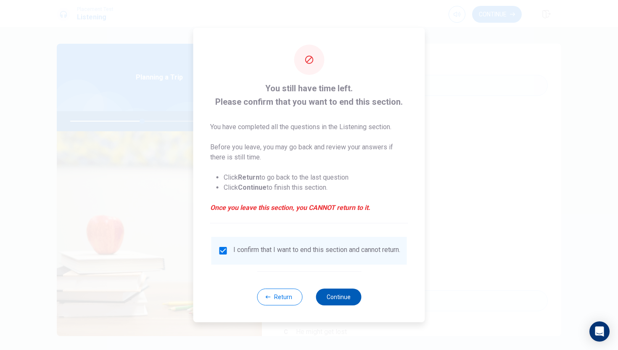
click at [352, 299] on button "Continue" at bounding box center [337, 296] width 45 height 17
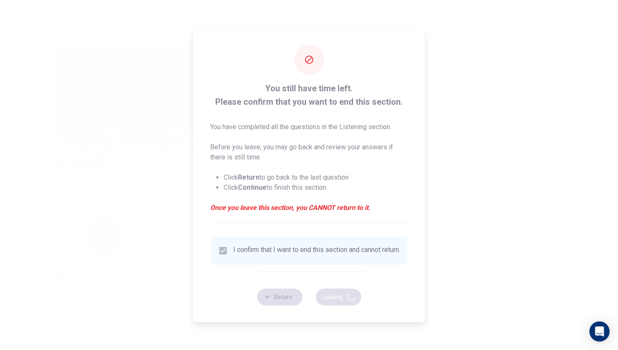
type input "48"
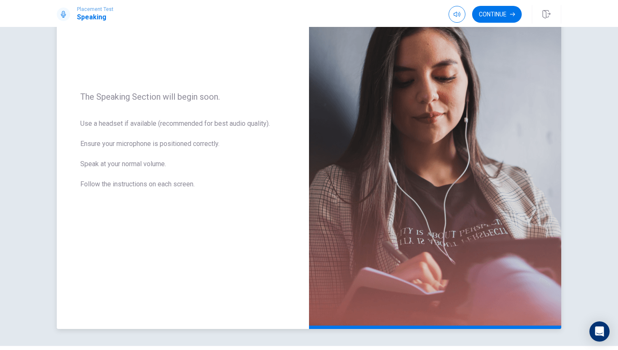
scroll to position [81, 0]
click at [503, 10] on button "Continue" at bounding box center [497, 14] width 50 height 17
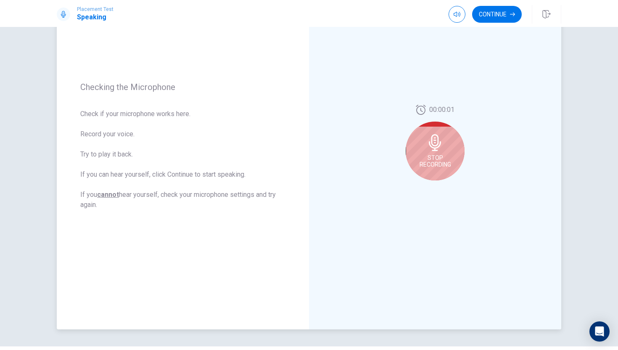
click at [432, 148] on icon at bounding box center [434, 142] width 17 height 17
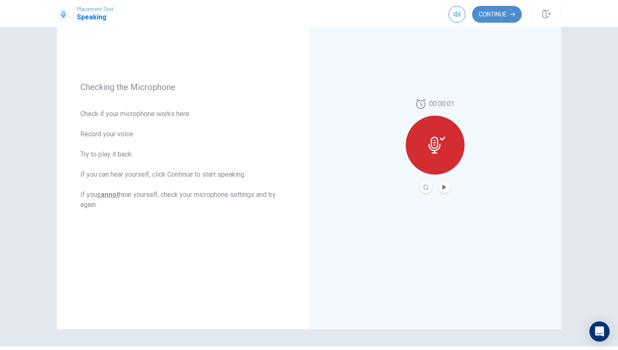
click at [493, 11] on button "Continue" at bounding box center [497, 14] width 50 height 17
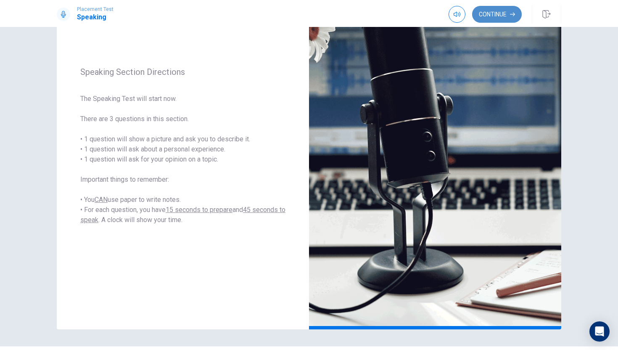
click at [504, 15] on button "Continue" at bounding box center [497, 14] width 50 height 17
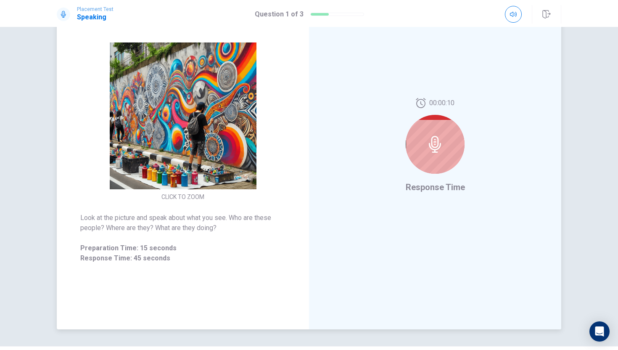
click at [447, 130] on div at bounding box center [434, 144] width 59 height 59
click at [433, 148] on icon at bounding box center [434, 144] width 17 height 17
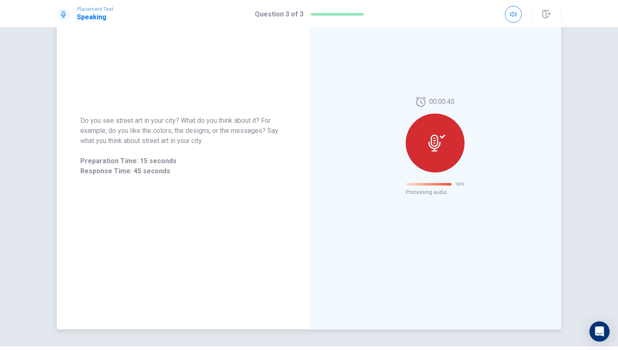
scroll to position [0, 0]
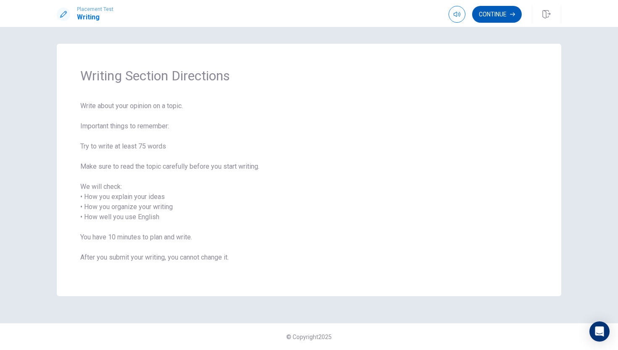
click at [504, 13] on button "Continue" at bounding box center [497, 14] width 50 height 17
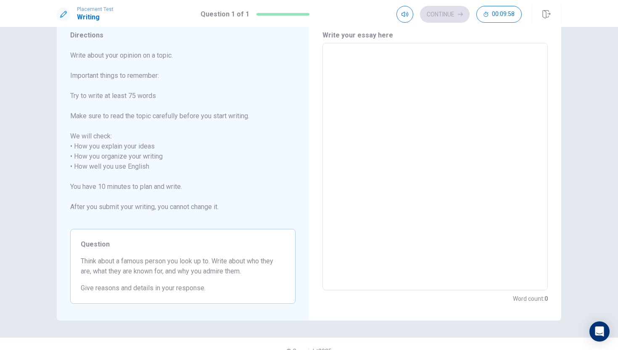
scroll to position [32, 0]
click at [389, 61] on textarea at bounding box center [434, 164] width 213 height 233
click at [361, 55] on textarea at bounding box center [434, 164] width 213 height 233
type textarea "M"
type textarea "x"
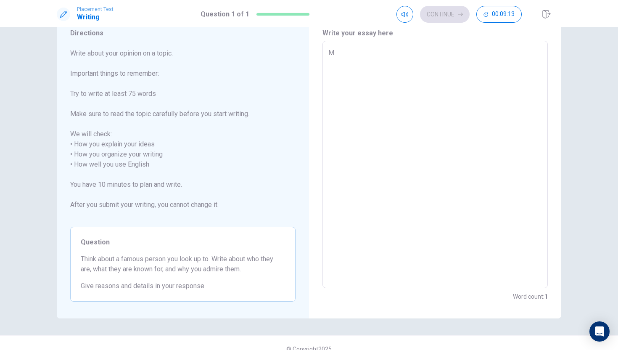
type textarea "My"
type textarea "x"
type textarea "My"
type textarea "x"
type textarea "My f"
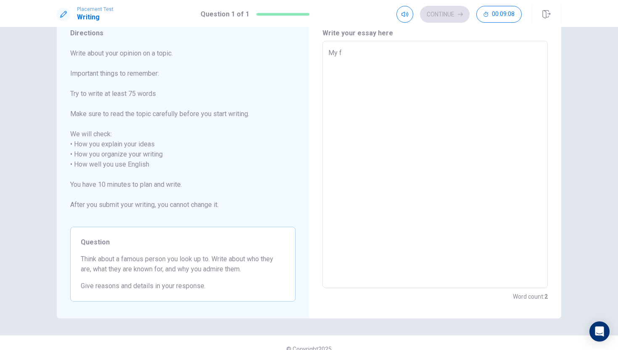
type textarea "x"
type textarea "My fa"
type textarea "x"
type textarea "My fam"
type textarea "x"
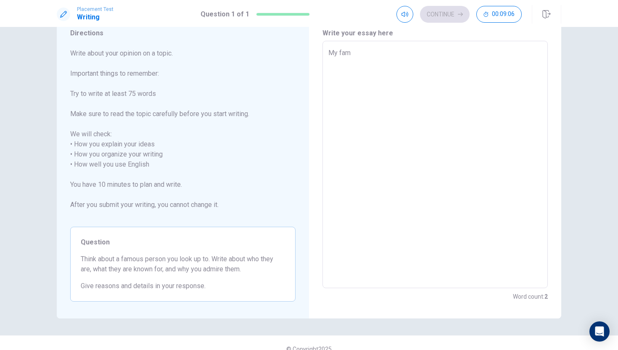
type textarea "My famo"
type textarea "x"
type textarea "My famou"
type textarea "x"
type textarea "My famous"
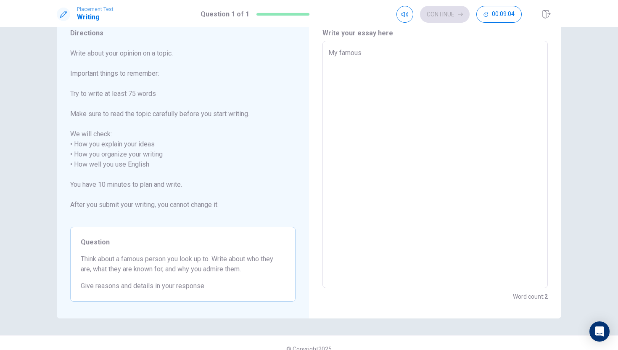
type textarea "x"
type textarea "My famous"
type textarea "x"
type textarea "My famous p"
type textarea "x"
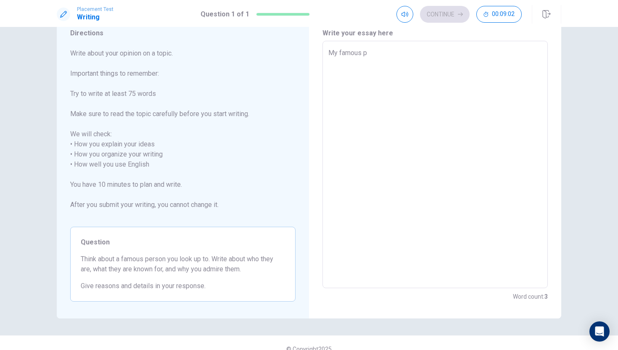
type textarea "My famous pr"
type textarea "x"
type textarea "My famous p"
type textarea "x"
type textarea "My famous pe"
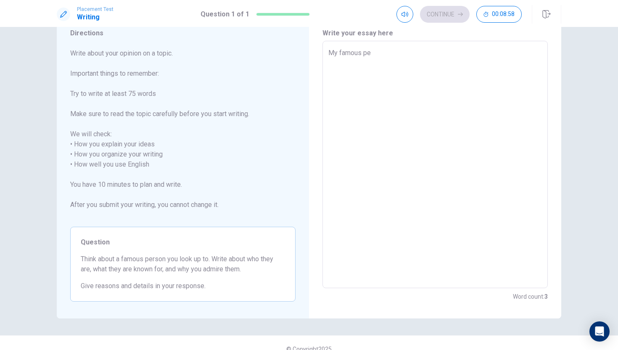
type textarea "x"
type textarea "My famous per"
type textarea "x"
type textarea "My famous pers"
type textarea "x"
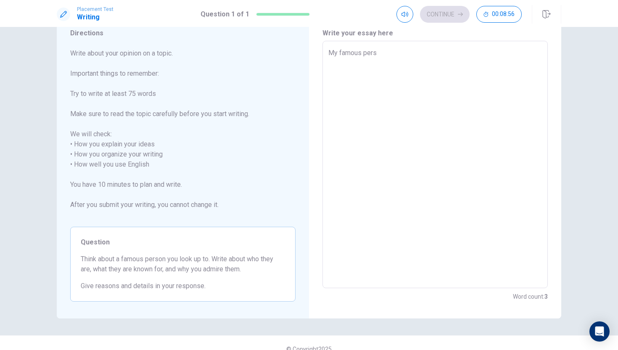
type textarea "My famous perso"
type textarea "x"
type textarea "My famous person"
type textarea "x"
type textarea "My famous person"
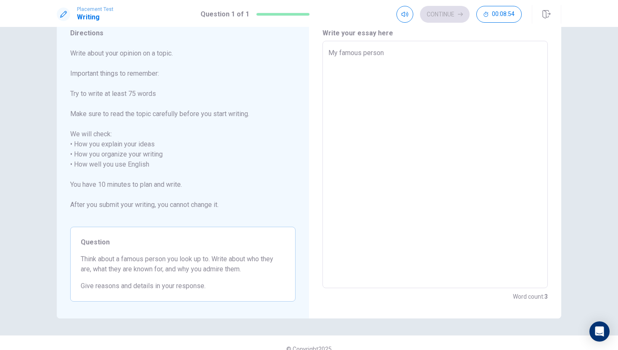
type textarea "x"
type textarea "My famous person i"
type textarea "x"
type textarea "My famous person is"
type textarea "x"
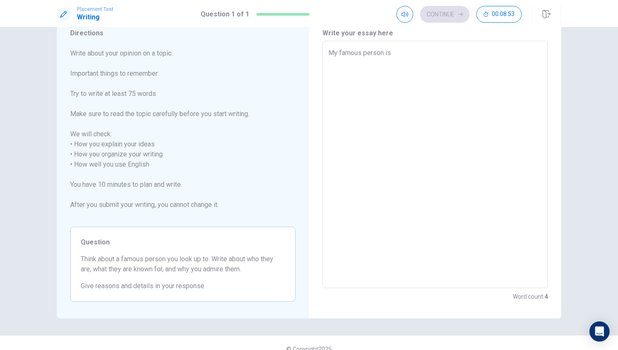
type textarea "My famous person is"
type textarea "x"
type textarea "My famous person is m"
type textarea "x"
type textarea "My famous person is ma"
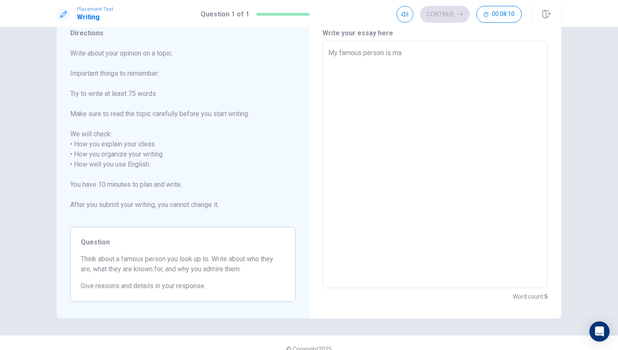
type textarea "x"
type textarea "My famous person is mak"
type textarea "x"
type textarea "My famous person is make"
type textarea "x"
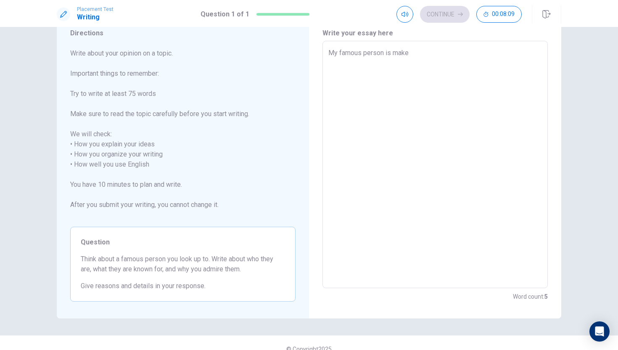
type textarea "My famous person is make"
type textarea "x"
type textarea "My famous person is make"
type textarea "x"
type textarea "My famous person is mak"
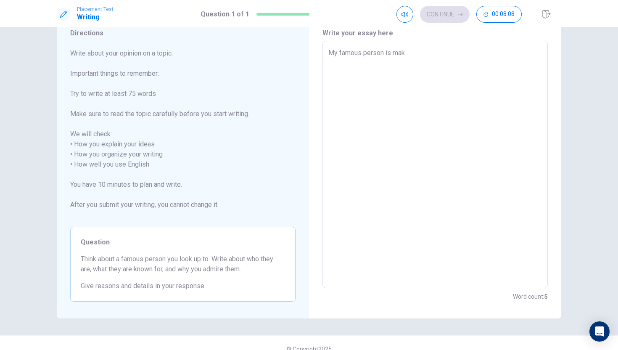
type textarea "x"
type textarea "My famous person is ma"
type textarea "x"
type textarea "My famous person is m"
type textarea "x"
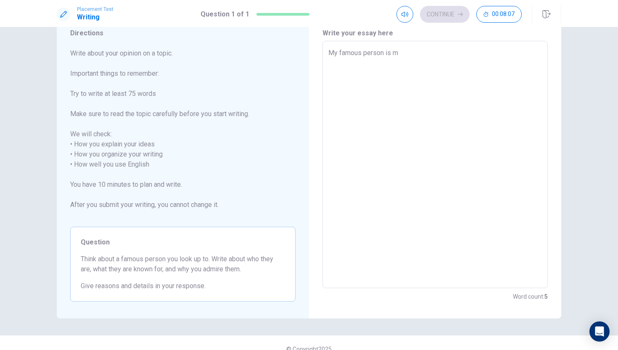
type textarea "My famous person is"
type textarea "x"
type textarea "My famous person is m"
type textarea "x"
type textarea "My famous person is ma"
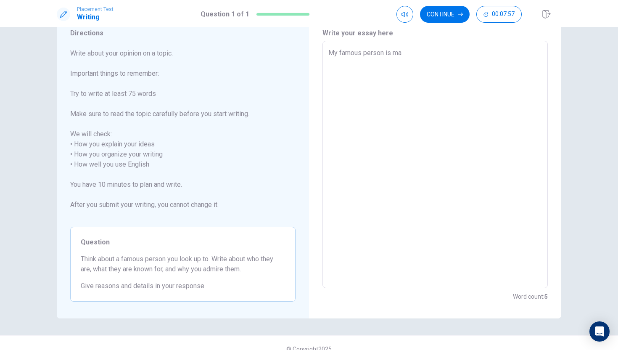
type textarea "x"
type textarea "My famous person is mak"
type textarea "x"
type textarea "My famous person is make"
type textarea "x"
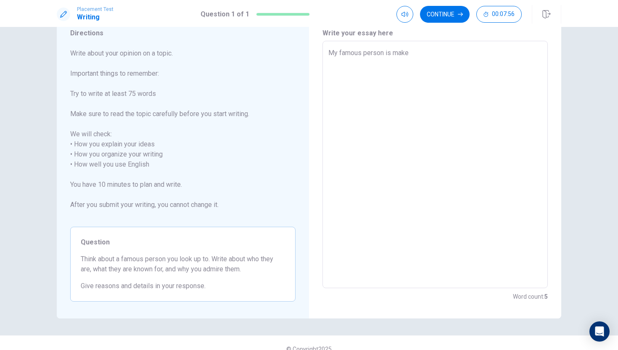
type textarea "My famous person is make"
type textarea "x"
type textarea "My famous person is make a"
type textarea "x"
type textarea "My famous person is make a"
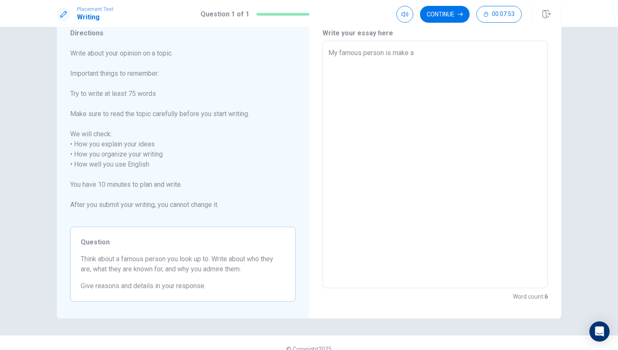
type textarea "x"
type textarea "My famous person is make a p"
type textarea "x"
type textarea "My famous person is make a ph"
type textarea "x"
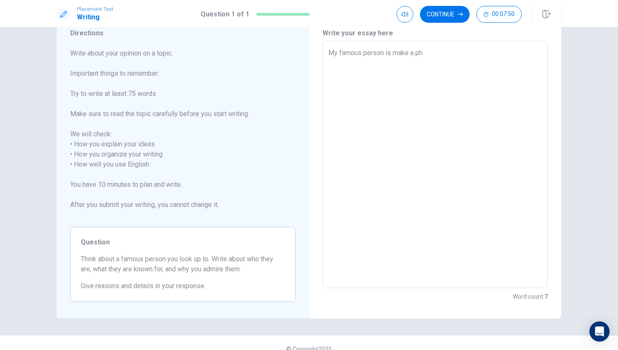
type textarea "My famous person is make a p"
type textarea "x"
type textarea "My famous person is make a"
type textarea "x"
type textarea "My famous person is make a p"
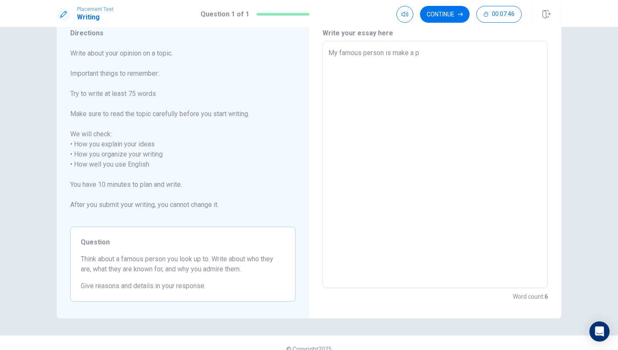
type textarea "x"
type textarea "My famous person is make a ph"
type textarea "x"
type textarea "My famous person is make a pho"
type textarea "x"
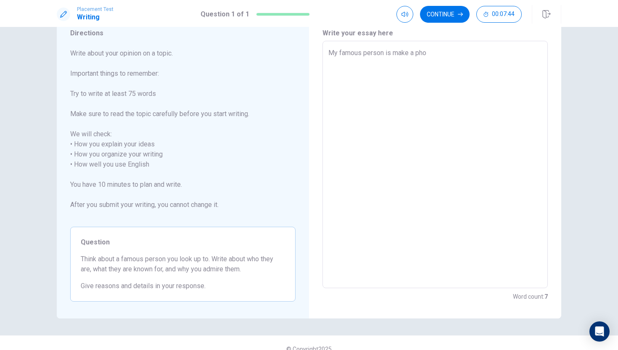
type textarea "My famous person is make a phon"
type textarea "x"
type textarea "My famous person is make a phone"
type textarea "x"
type textarea "My famous person is make a phone"
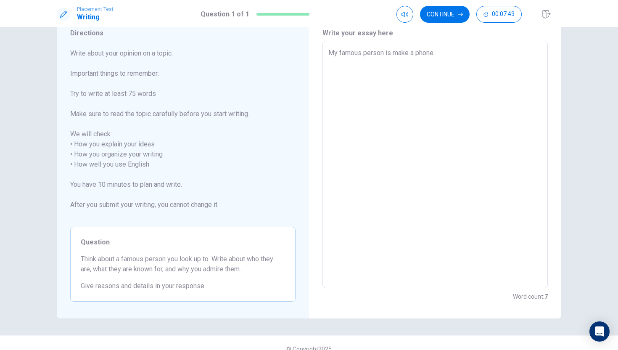
type textarea "x"
type textarea "My famous person is make a phone p"
type textarea "x"
type textarea "My famous person is make a phone pe"
type textarea "x"
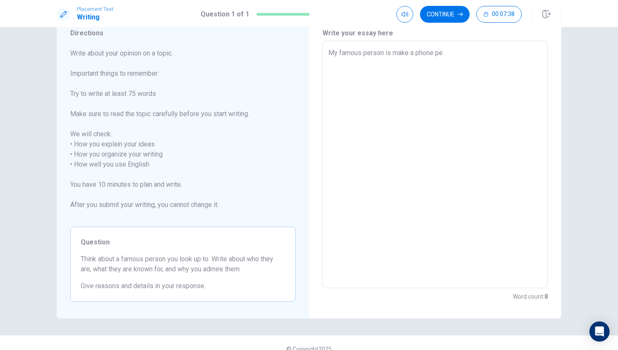
type textarea "My famous person is make a phone peo"
type textarea "x"
type textarea "My famous person is make a phone peop"
type textarea "x"
type textarea "My famous person is make a phone peopl"
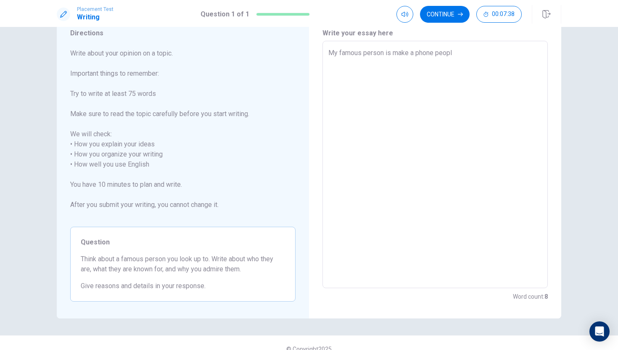
type textarea "x"
type textarea "My famous person is make a phone people"
type textarea "x"
type textarea "My famous person is make a phone people"
type textarea "x"
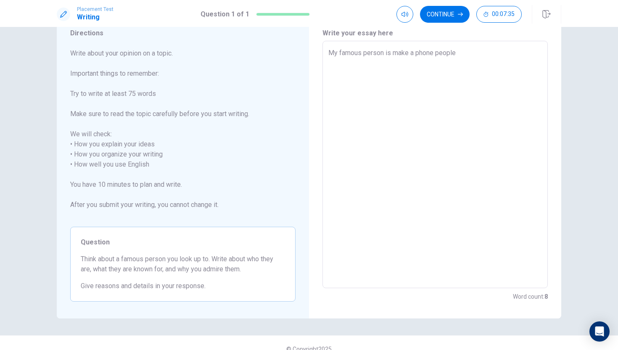
type textarea "My famous person is make a phone people"
type textarea "x"
type textarea "My famous person is make a phone people,"
type textarea "x"
type textarea "My famous person is make a phone people,m"
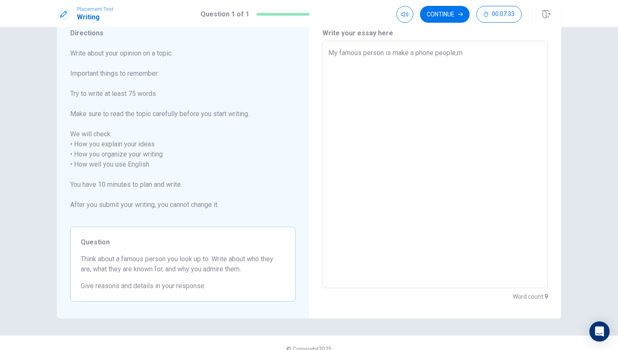
type textarea "x"
type textarea "My famous person is make a phone people,"
type textarea "x"
type textarea "My famous person is make a phone people"
type textarea "x"
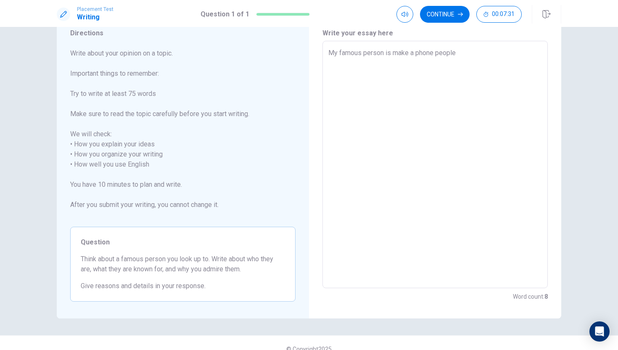
type textarea "My famous person is make a phone people."
type textarea "x"
type textarea "My famous person is make a phone people."
type textarea "x"
type textarea "My famous person is make a phone people. B"
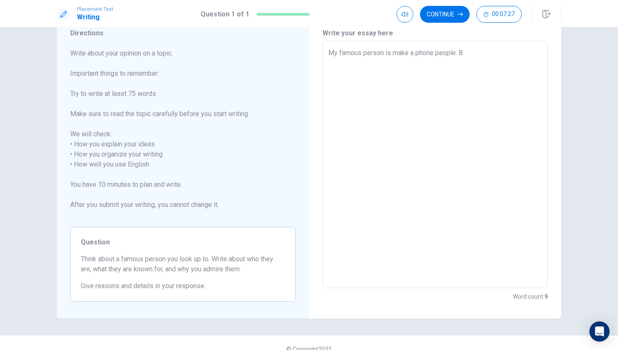
type textarea "x"
type textarea "My famous person is make a phone people. Be"
type textarea "x"
type textarea "My famous person is make a phone people. Bec"
type textarea "x"
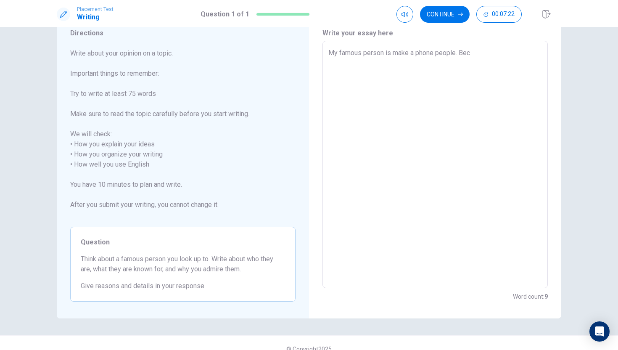
type textarea "My famous person is make a phone people. [GEOGRAPHIC_DATA]"
type textarea "x"
type textarea "My famous person is make a phone people. [GEOGRAPHIC_DATA]"
type textarea "x"
type textarea "My famous person is make a phone people. Becaus"
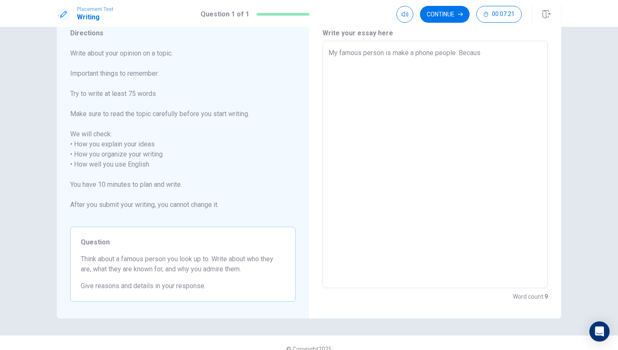
type textarea "x"
type textarea "My famous person is make a phone people. Because"
type textarea "x"
type textarea "My famous person is make a phone people. Because"
type textarea "x"
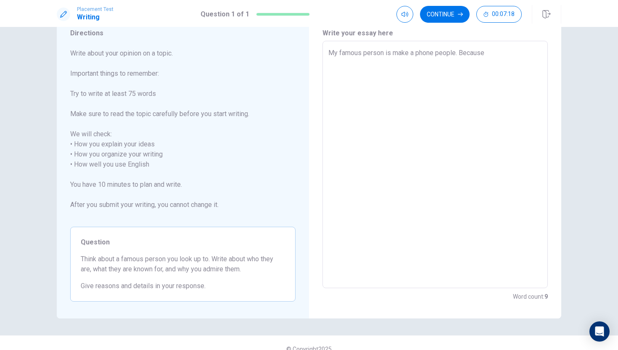
type textarea "My famous person is make a phone people. Because i"
type textarea "x"
type textarea "My famous person is make a phone people. Because"
type textarea "x"
type textarea "My famous person is make a phone people. Because I"
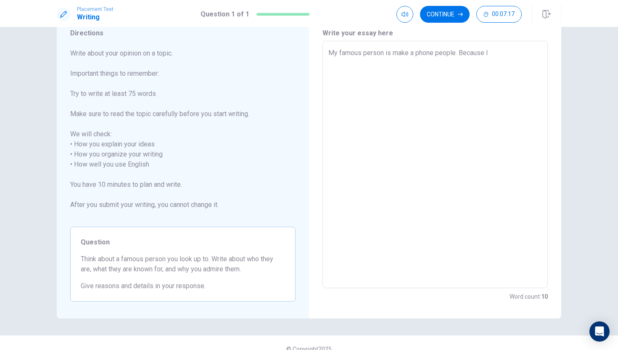
type textarea "x"
type textarea "My famous person is make a phone people. Because I"
type textarea "x"
type textarea "My famous person is make a phone people. Because I t"
type textarea "x"
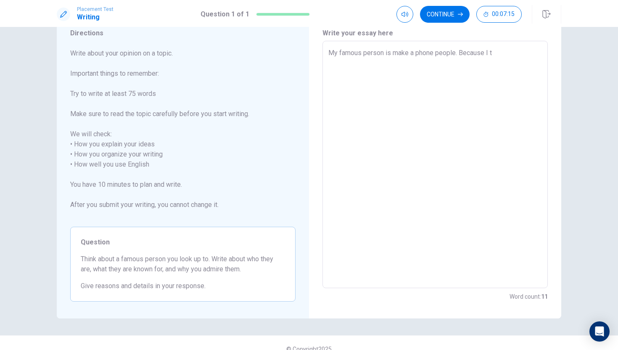
type textarea "My famous person is make a phone people. Because I th"
type textarea "x"
type textarea "My famous person is make a phone people. Because I thi"
type textarea "x"
type textarea "My famous person is make a phone people. Because I thin"
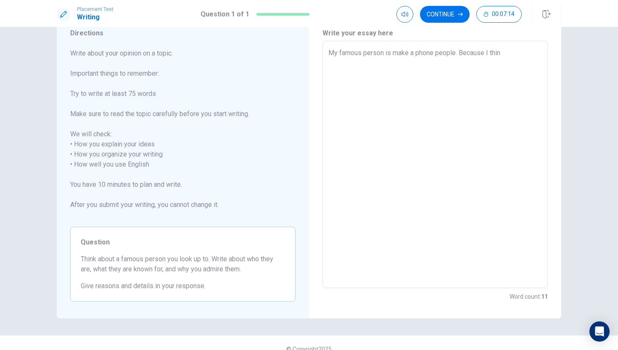
type textarea "x"
type textarea "My famous person is make a phone people. Because I think"
type textarea "x"
type textarea "My famous person is make a phone people. Because I think"
type textarea "x"
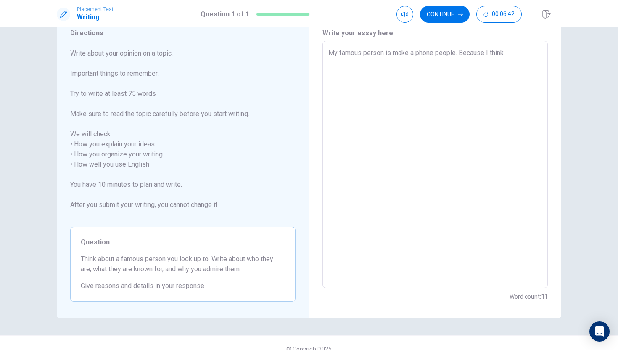
type textarea "My famous person is make a phone people. Because I think t"
type textarea "x"
type textarea "My famous person is make a phone people. Because I think th"
type textarea "x"
type textarea "My famous person is make a phone people. Because I think thr"
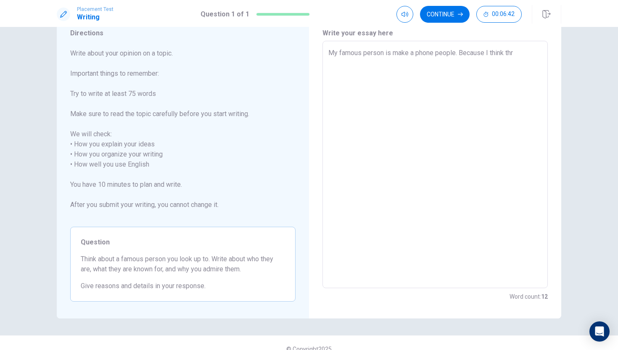
type textarea "x"
type textarea "My famous person is make a phone people. Because I think th"
type textarea "x"
type textarea "My famous person is make a phone people. Because I think the"
type textarea "x"
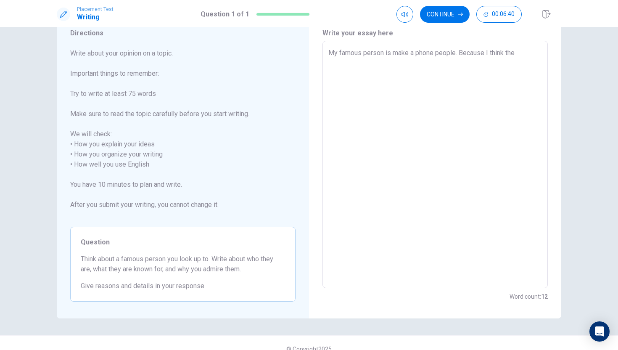
type textarea "My famous person is make a phone people. Because I think the"
type textarea "x"
type textarea "My famous person is make a phone people. Because I think the p"
type textarea "x"
type textarea "My famous person is make a phone people. Because I think the ph"
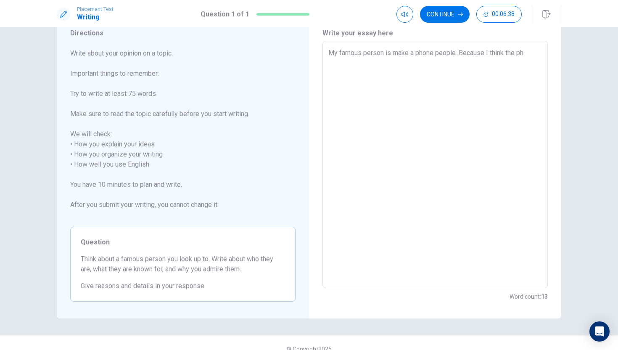
type textarea "x"
type textarea "My famous person is make a phone people. Because I think the pho"
type textarea "x"
type textarea "My famous person is make a phone people. Because I think the phon"
type textarea "x"
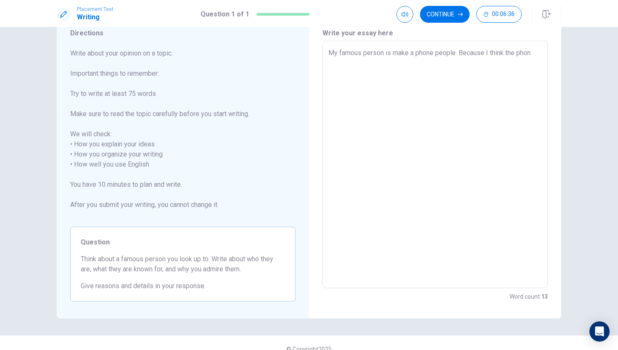
type textarea "My famous person is make a phone people. Because I think the phonr"
type textarea "x"
type textarea "My famous person is make a phone people. Because I think the phon"
type textarea "x"
type textarea "My famous person is make a phone people. Because I think the phone"
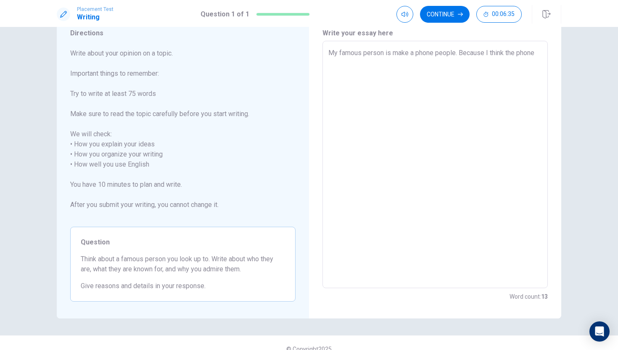
type textarea "x"
type textarea "My famous person is make a phone people. Because I think the phone"
type textarea "x"
type textarea "My famous person is make a phone people. Because I think the phone c"
type textarea "x"
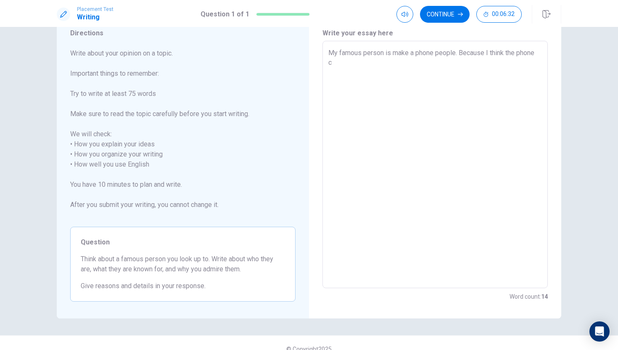
type textarea "My famous person is make a phone people. Because I think the phone ca"
type textarea "x"
type textarea "My famous person is make a phone people. Because I think the phone can"
type textarea "x"
type textarea "My famous person is make a phone people. Because I think the phone can"
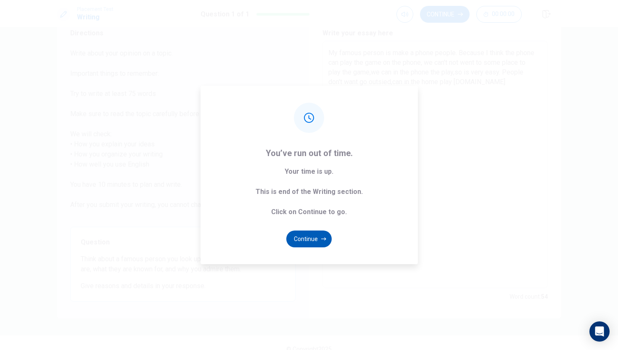
click at [312, 241] on button "Continue" at bounding box center [308, 238] width 45 height 17
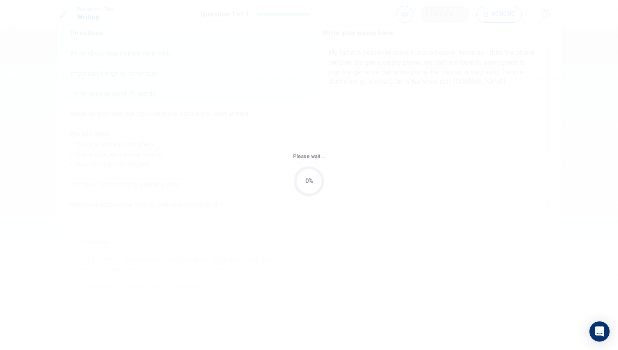
scroll to position [0, 0]
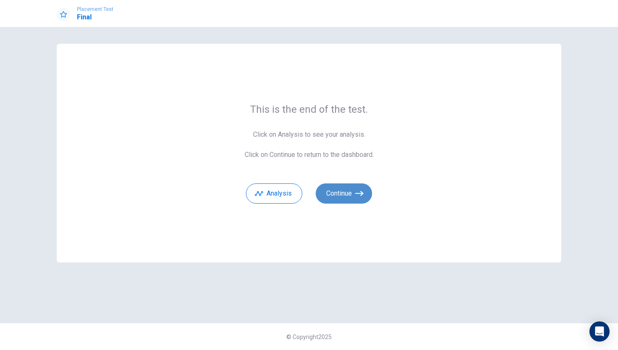
click at [350, 192] on button "Continue" at bounding box center [343, 193] width 56 height 20
